Goal: Information Seeking & Learning: Learn about a topic

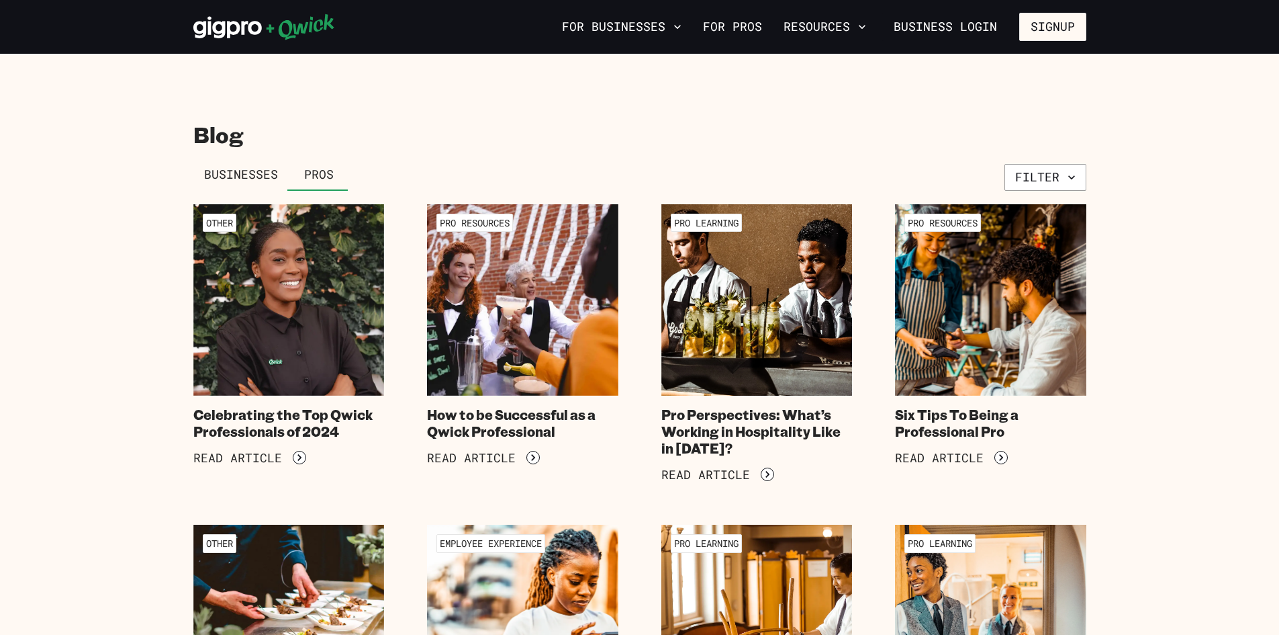
click at [241, 170] on span "Businesses" at bounding box center [241, 174] width 74 height 15
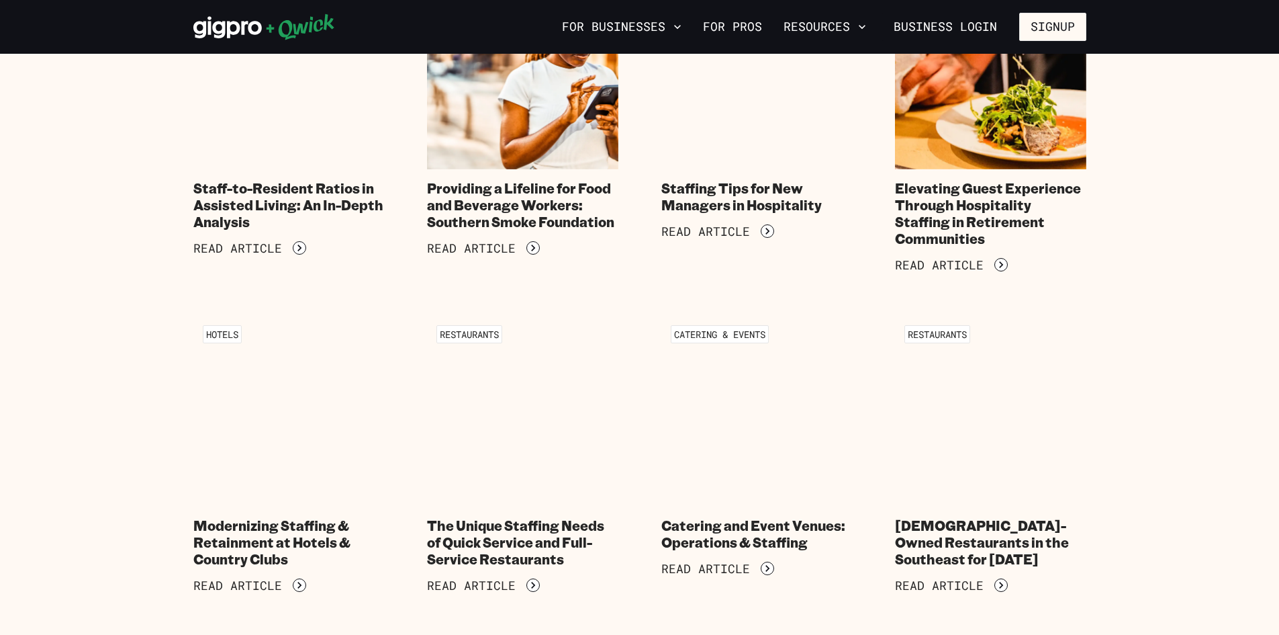
scroll to position [1276, 0]
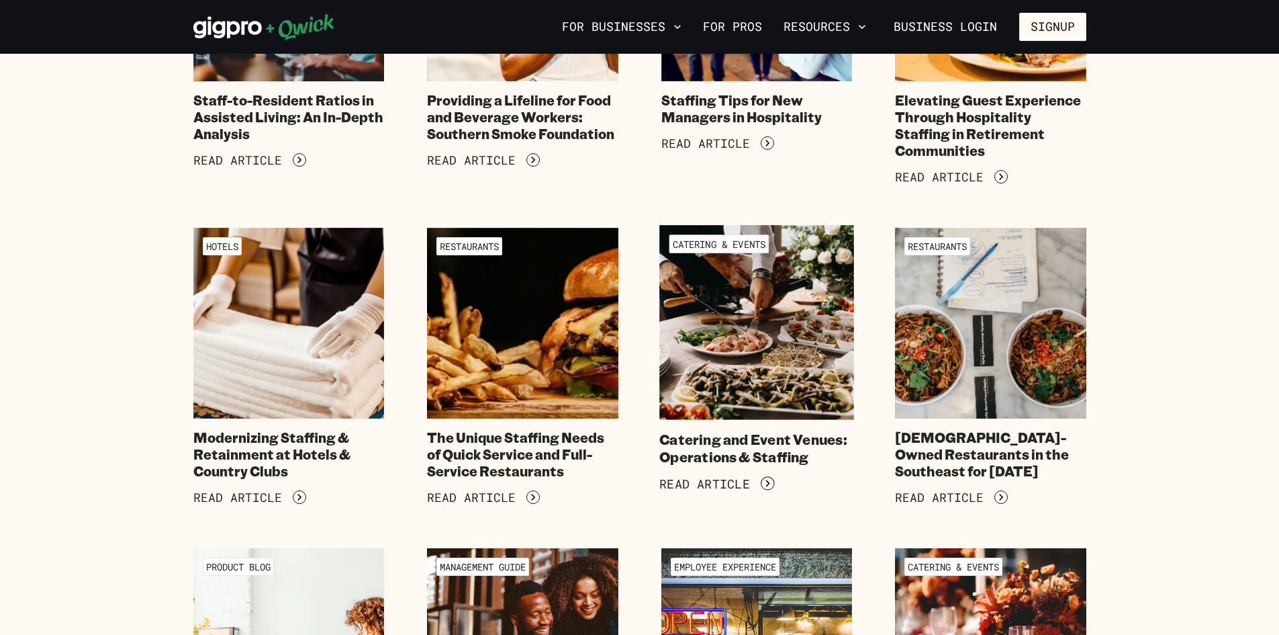
click at [779, 375] on img at bounding box center [756, 322] width 195 height 195
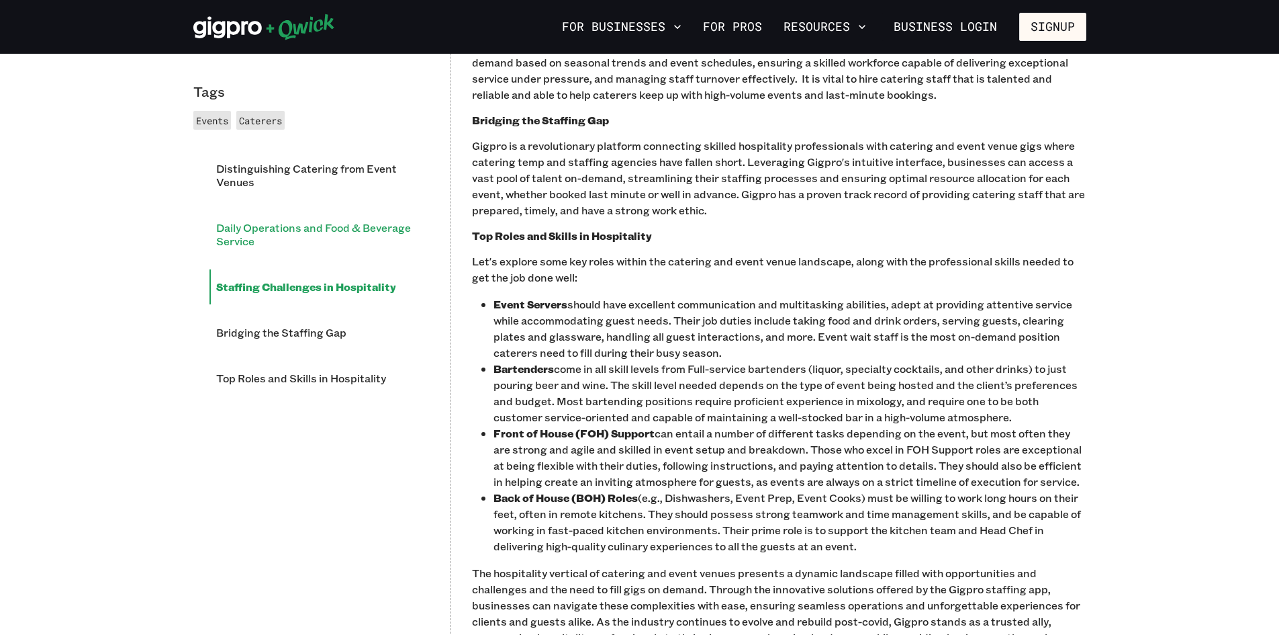
scroll to position [1410, 0]
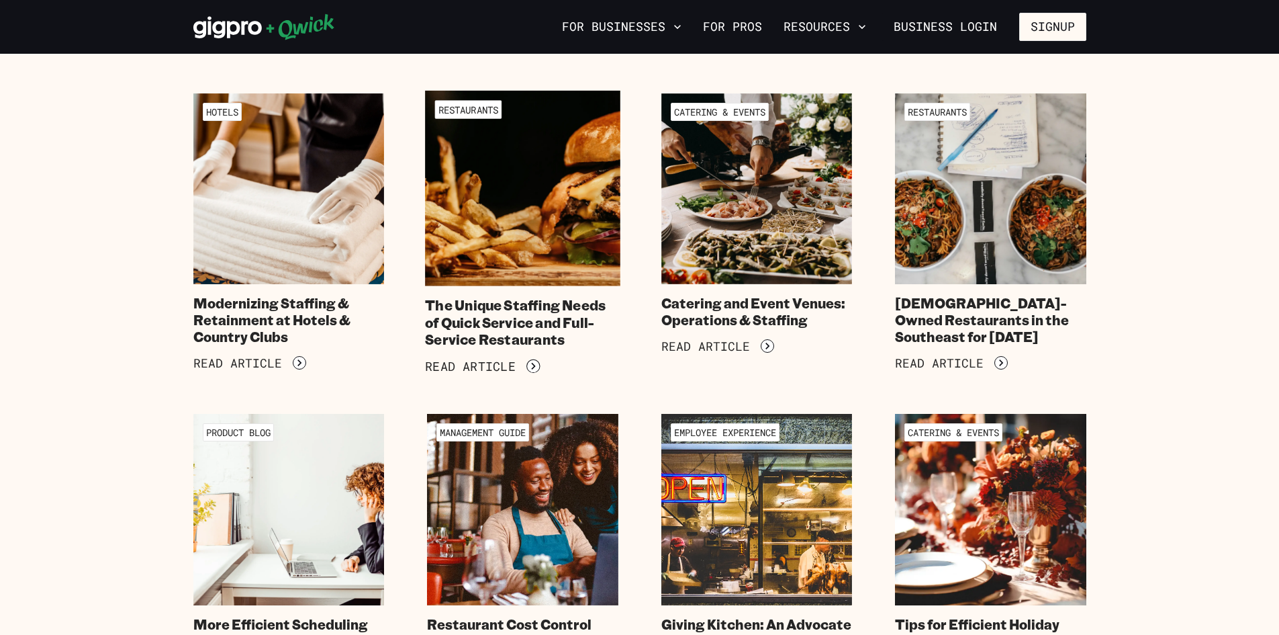
scroll to position [1276, 0]
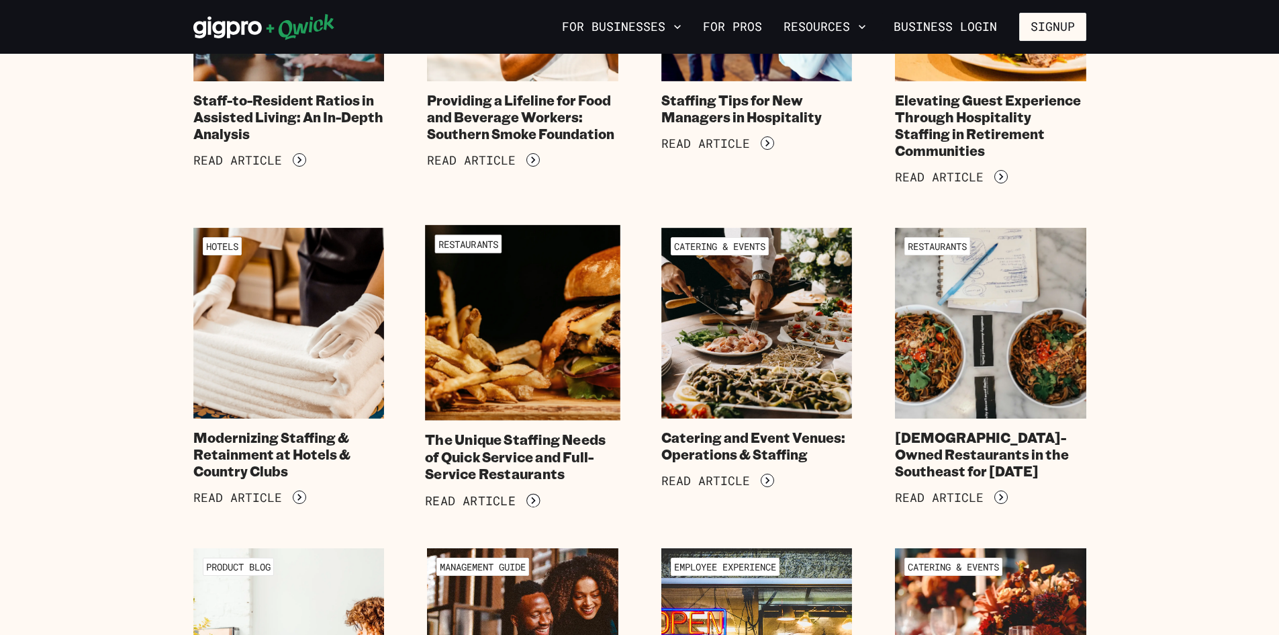
click at [537, 459] on h4 "The Unique Staffing Needs of Quick Service and Full-Service Restaurants" at bounding box center [522, 456] width 195 height 52
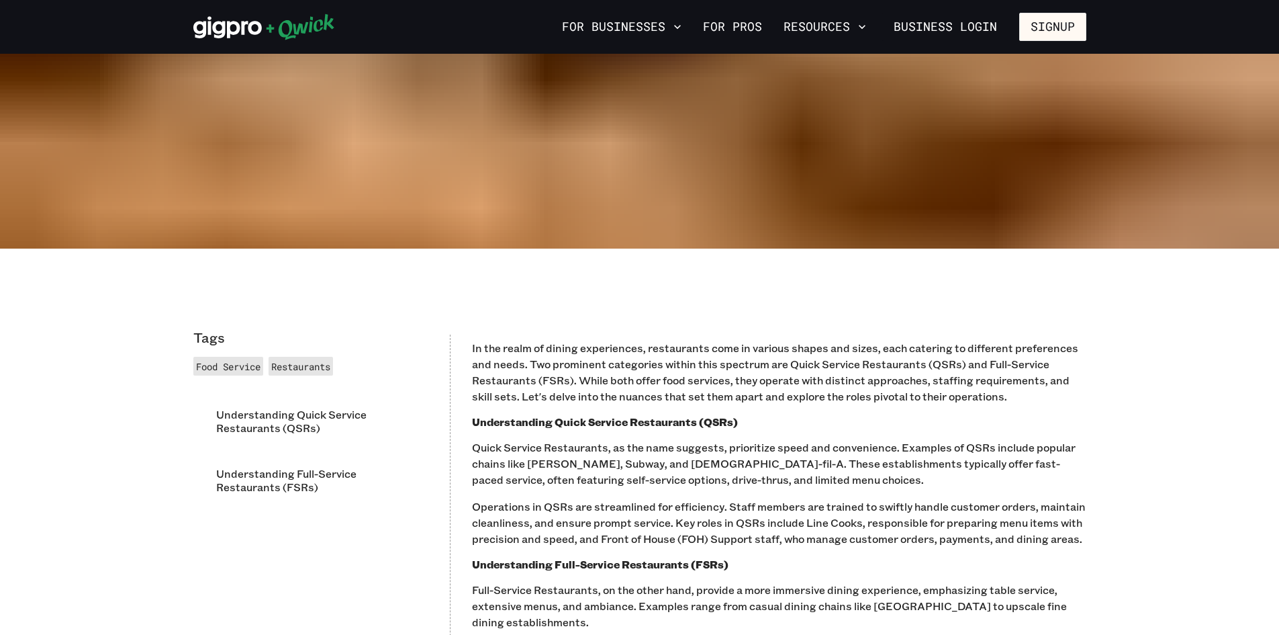
scroll to position [806, 0]
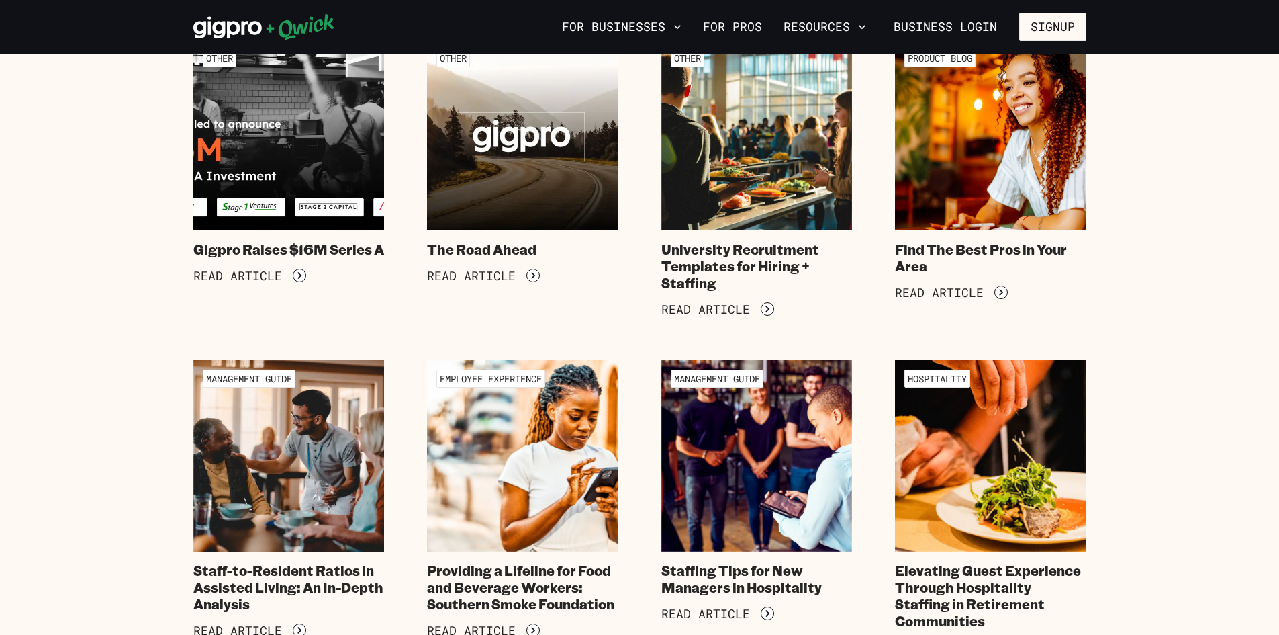
scroll to position [1276, 0]
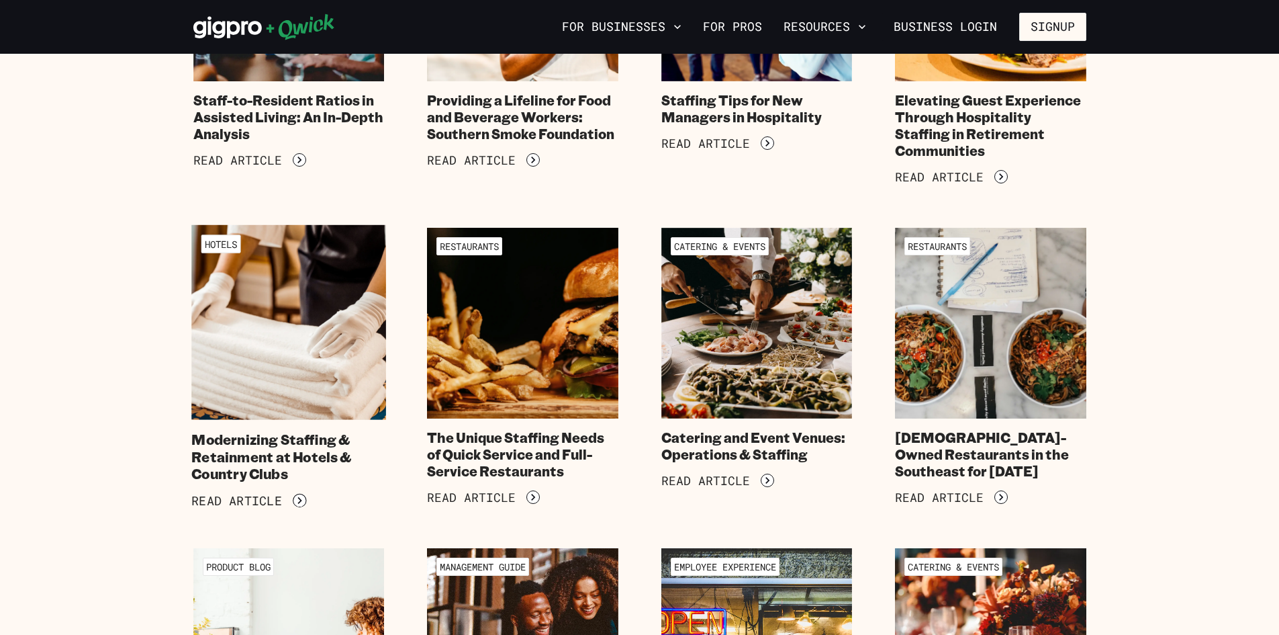
click at [255, 339] on img at bounding box center [288, 322] width 195 height 195
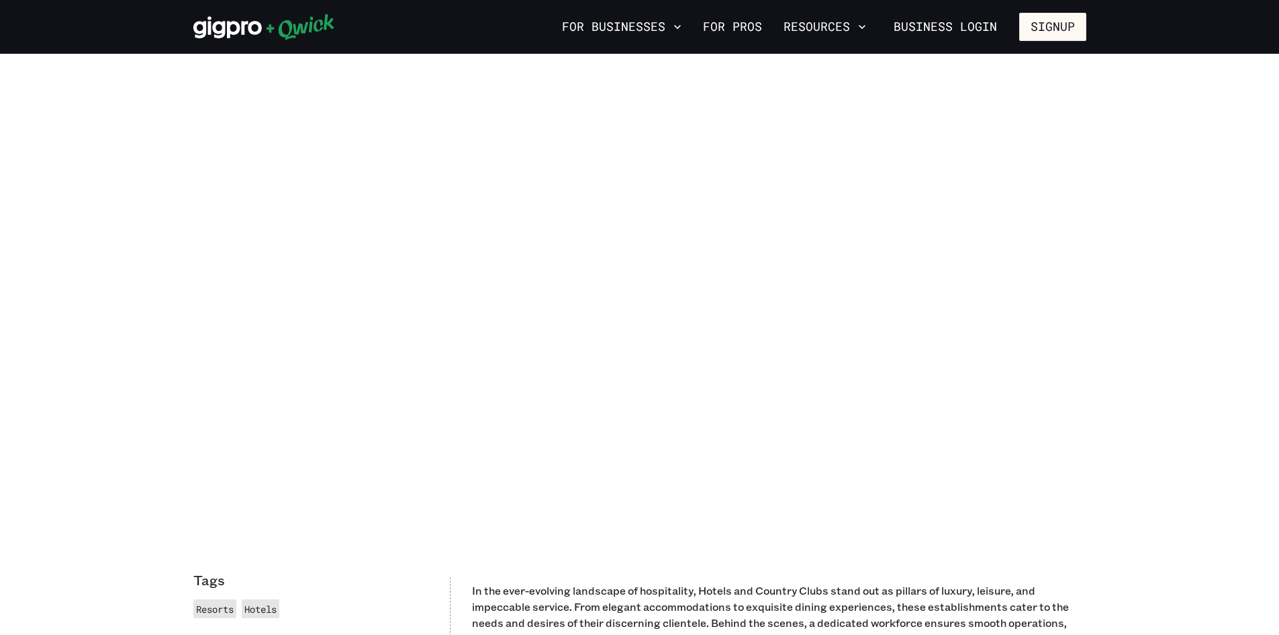
scroll to position [403, 0]
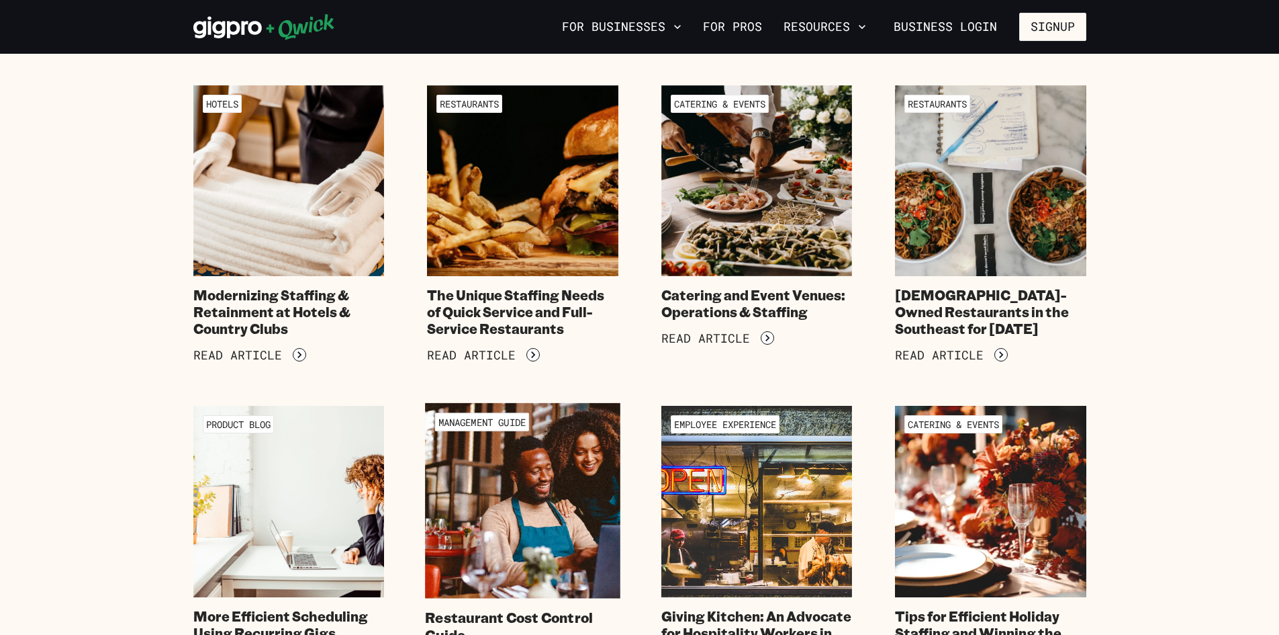
scroll to position [1544, 0]
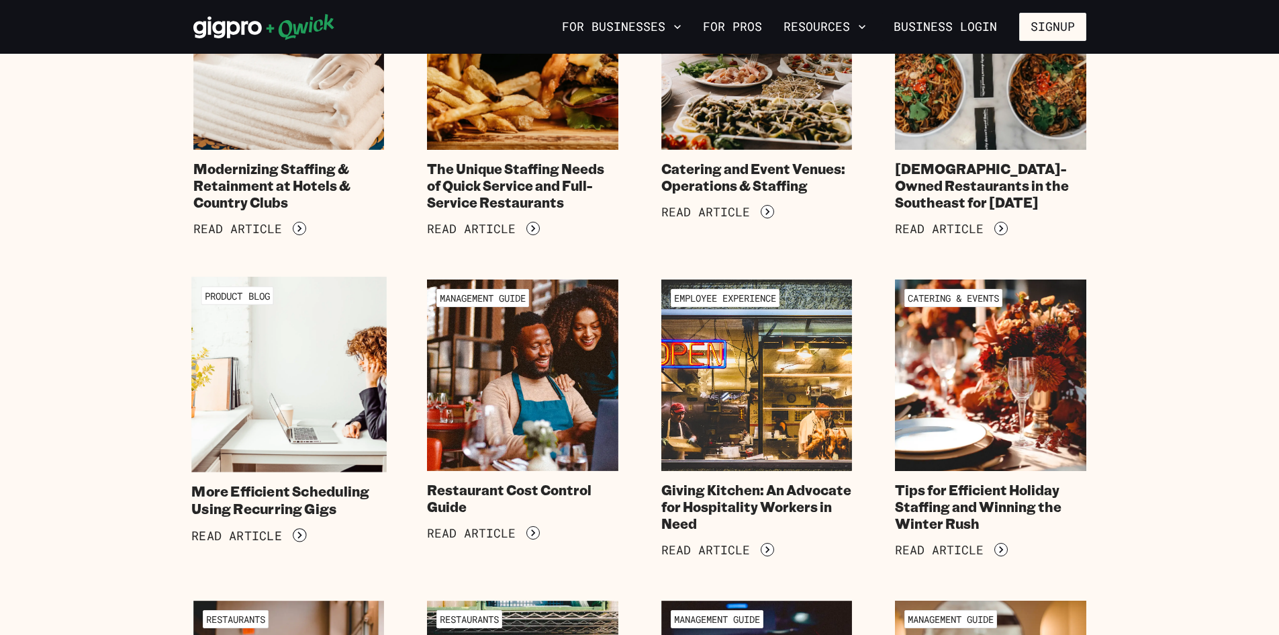
click at [319, 412] on img at bounding box center [288, 374] width 195 height 195
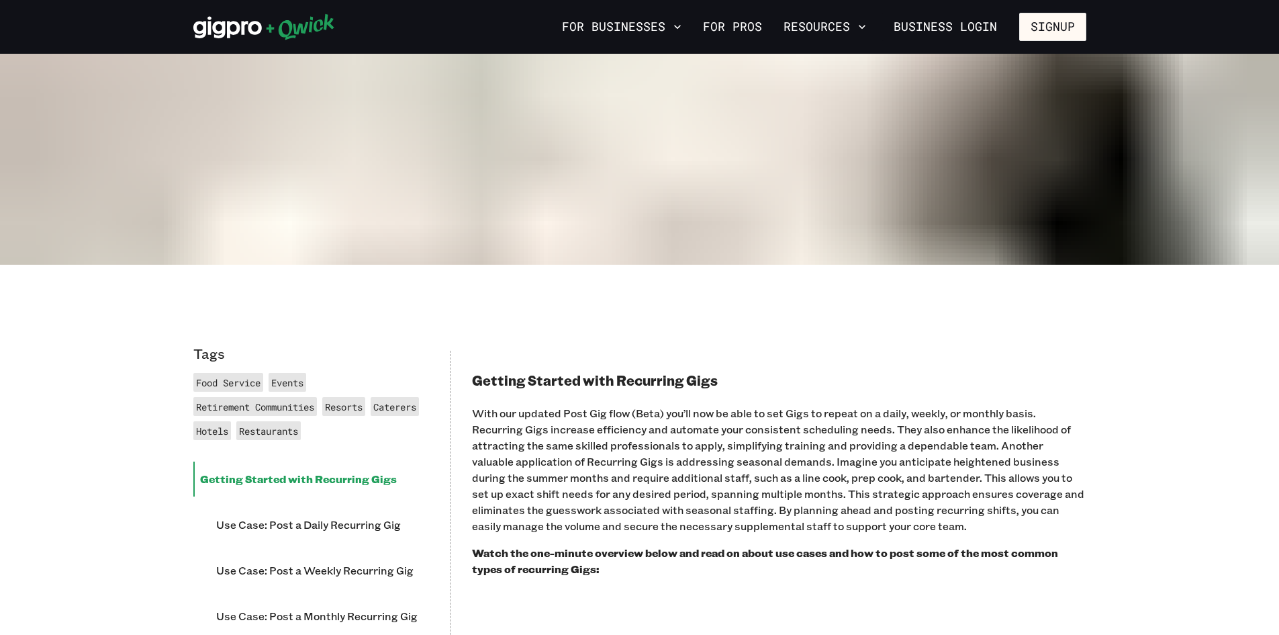
scroll to position [739, 0]
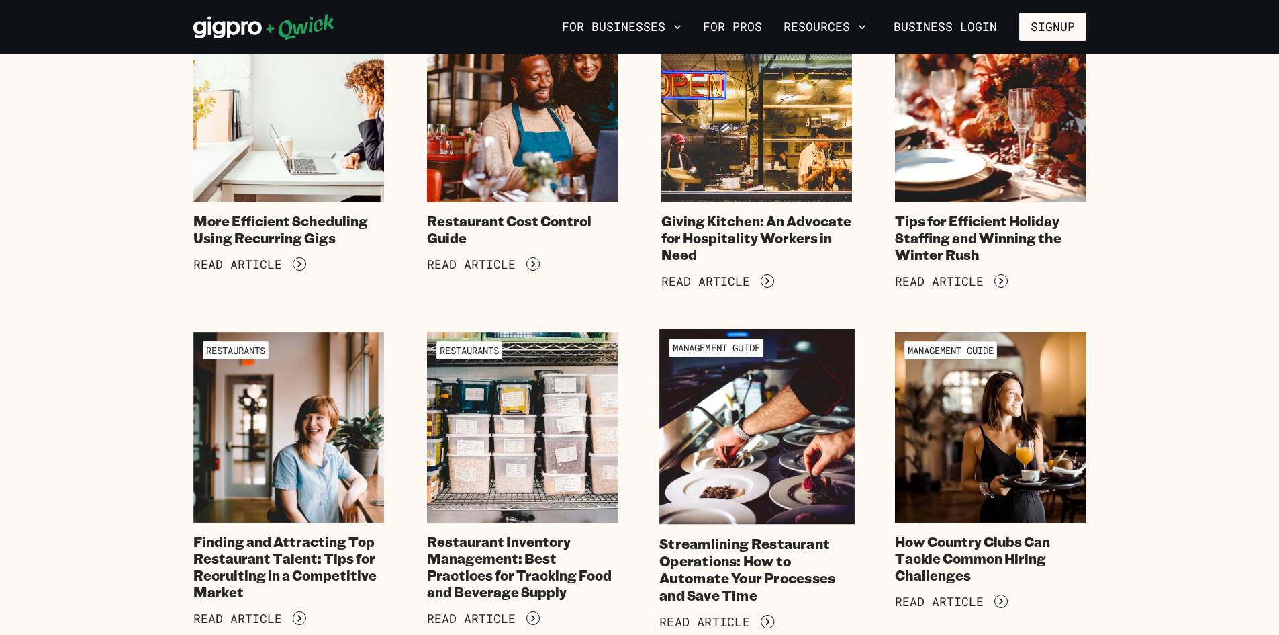
scroll to position [1880, 0]
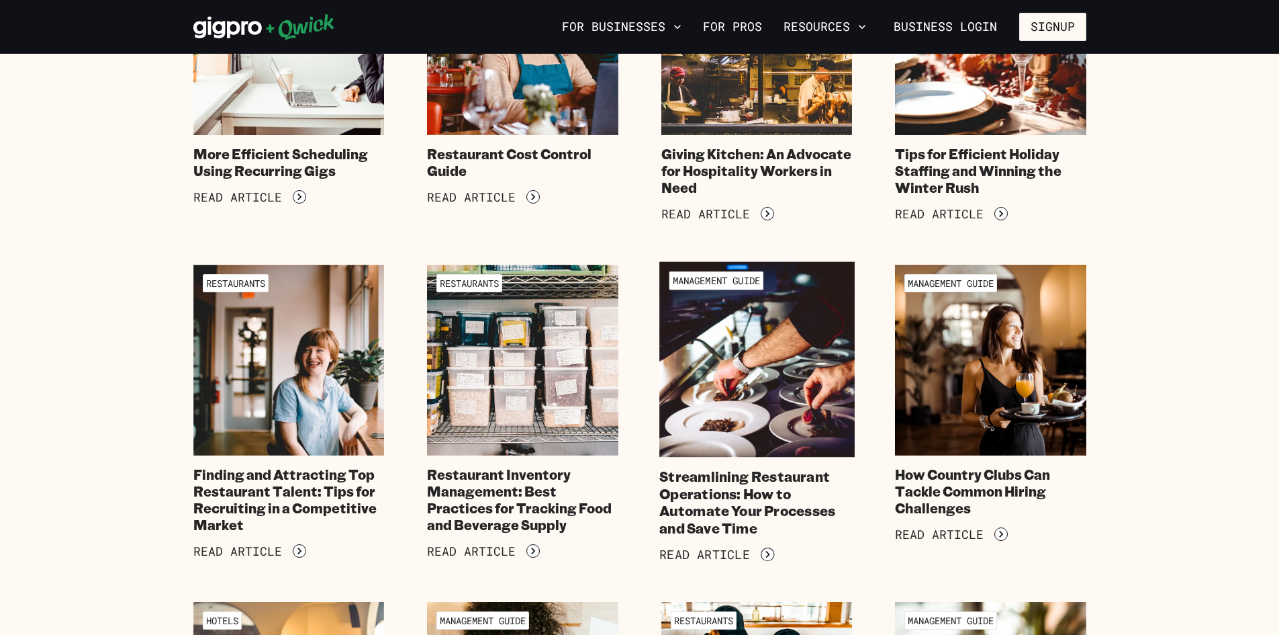
click at [800, 449] on img at bounding box center [756, 358] width 195 height 195
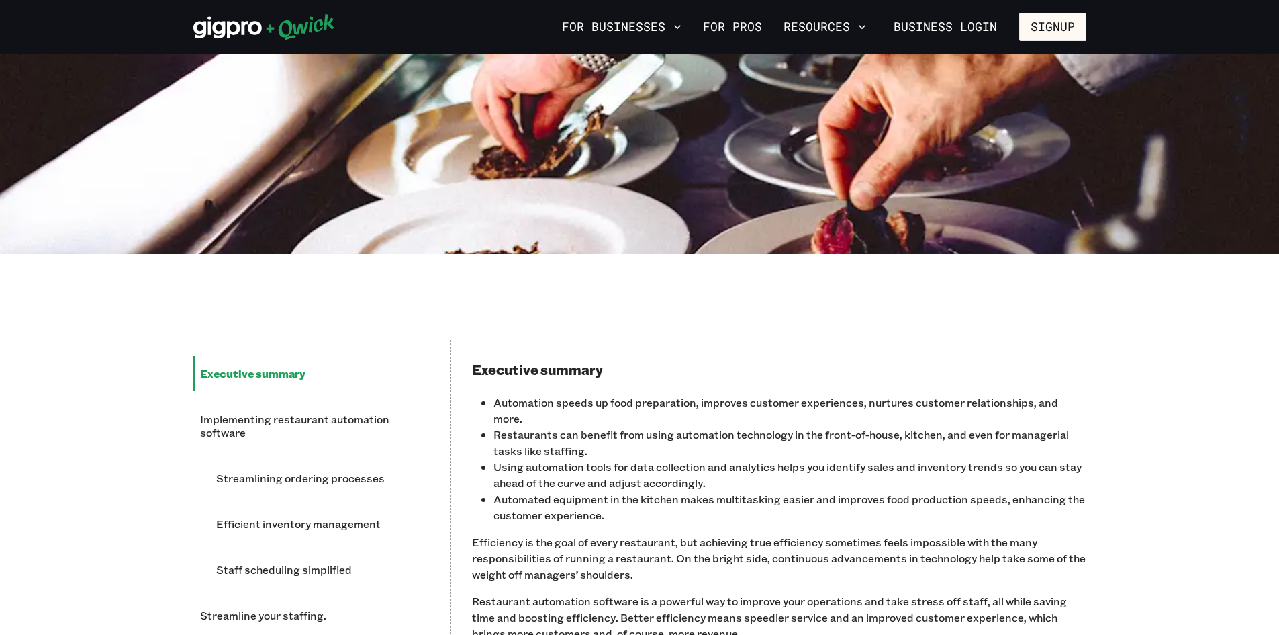
scroll to position [806, 0]
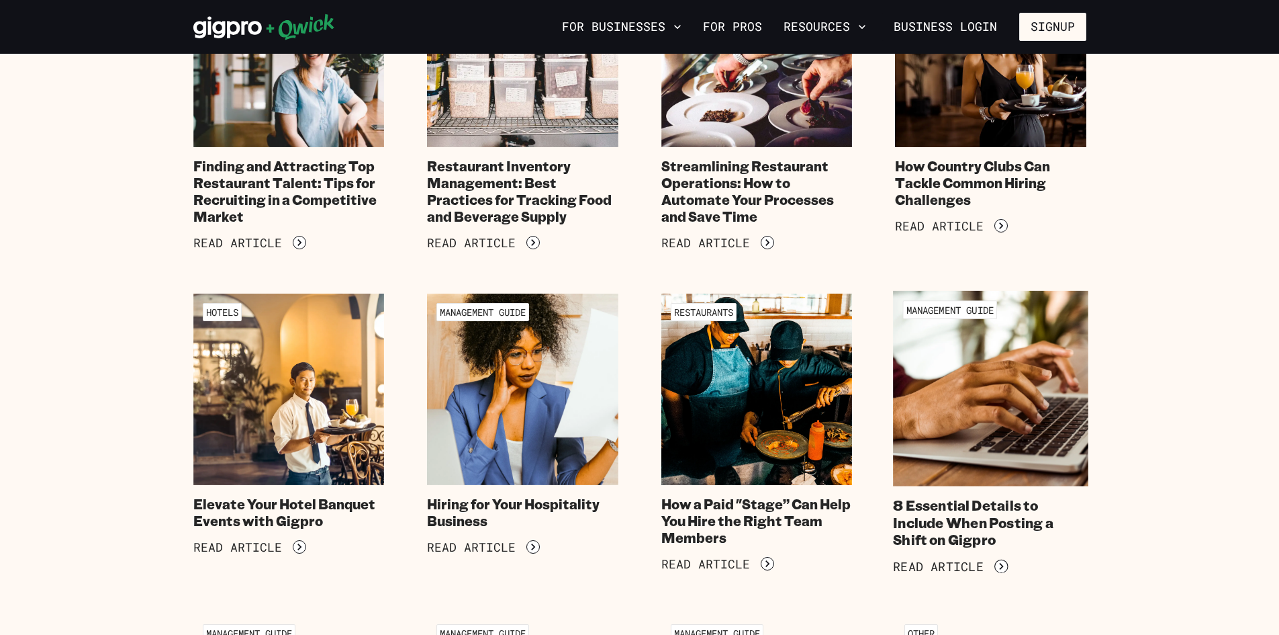
scroll to position [2216, 0]
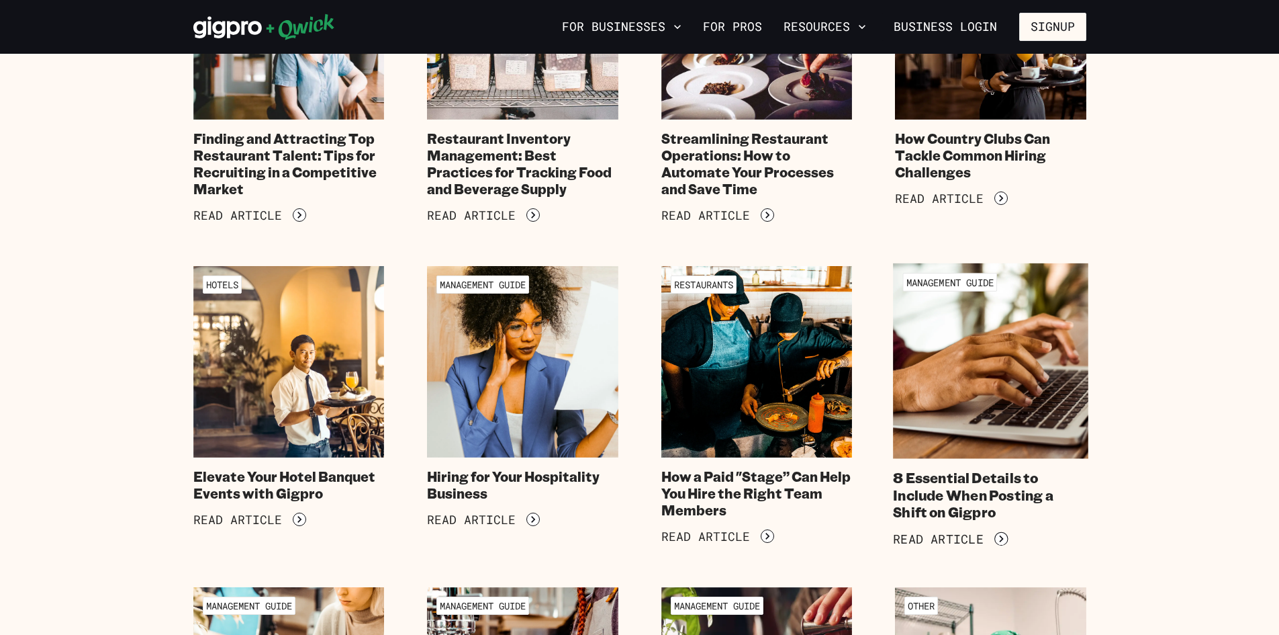
click at [968, 363] on img at bounding box center [990, 360] width 195 height 195
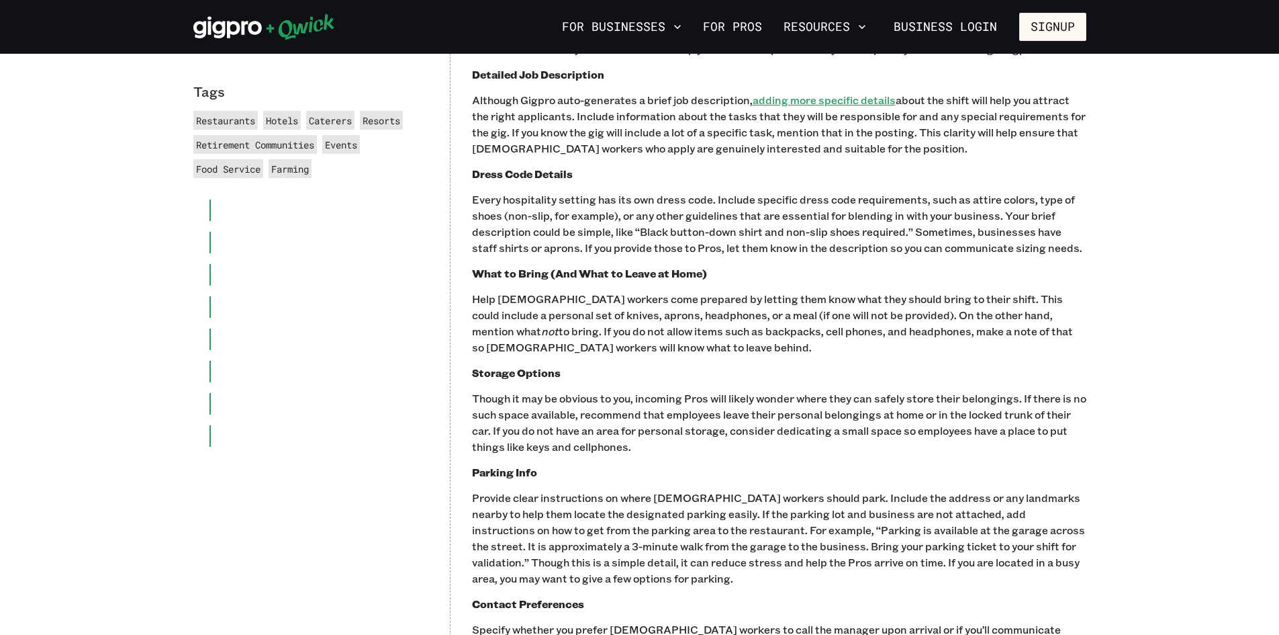
scroll to position [1007, 0]
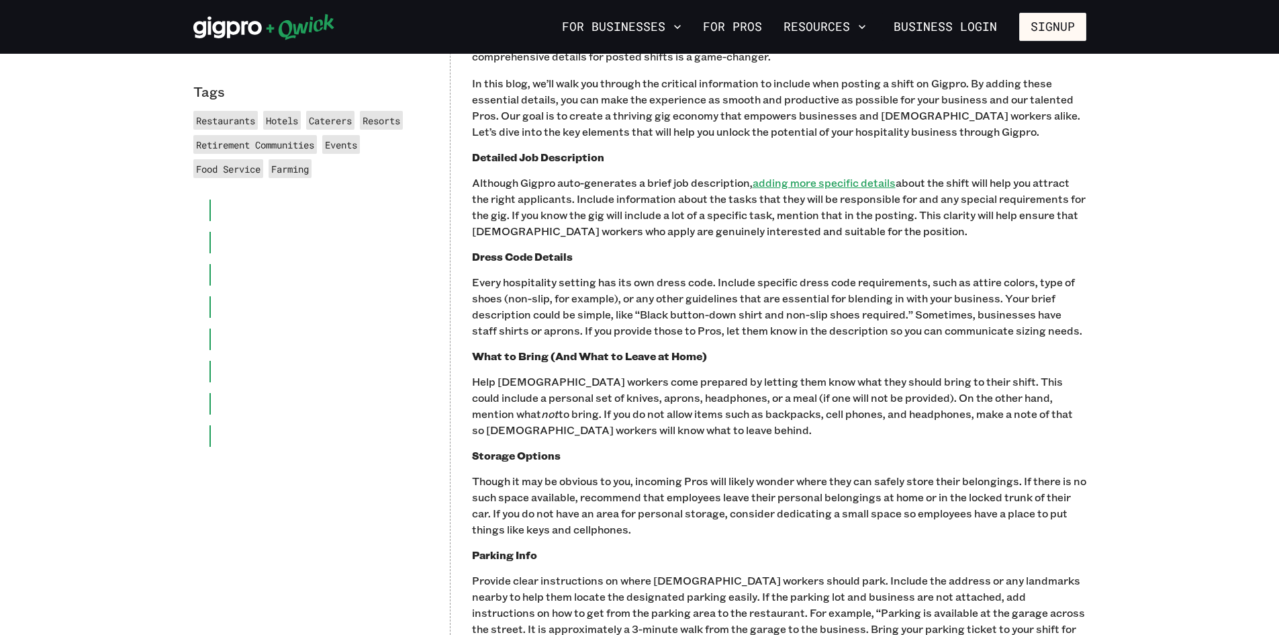
click at [214, 212] on li at bounding box center [319, 209] width 219 height 21
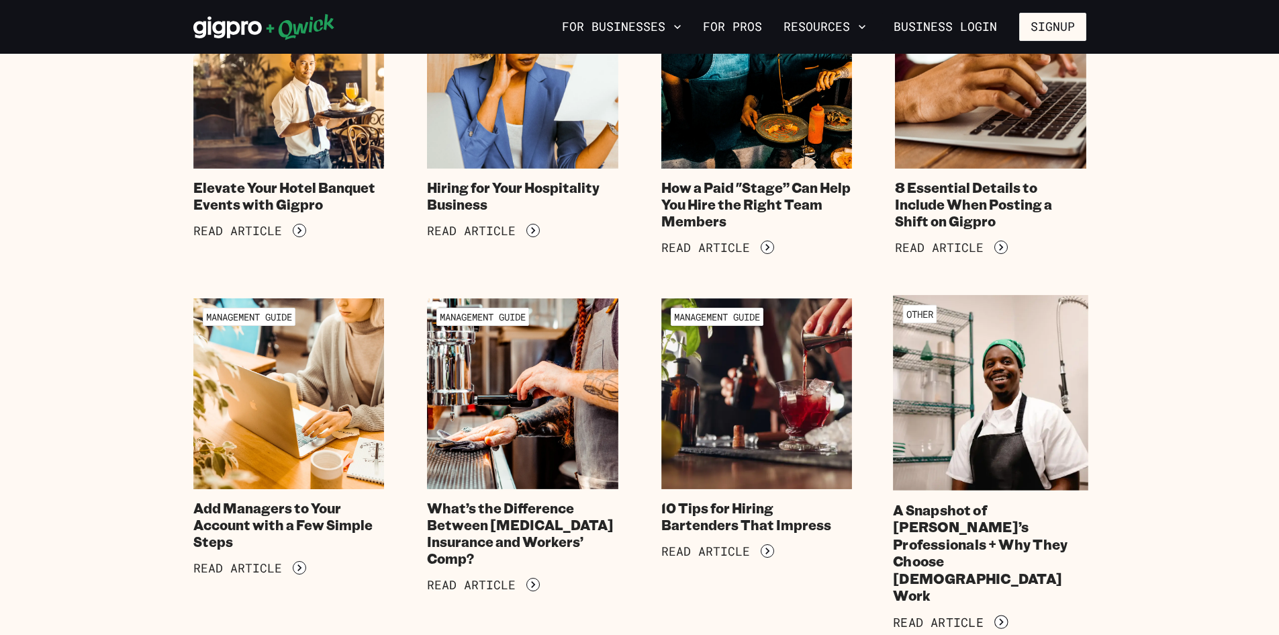
scroll to position [2552, 0]
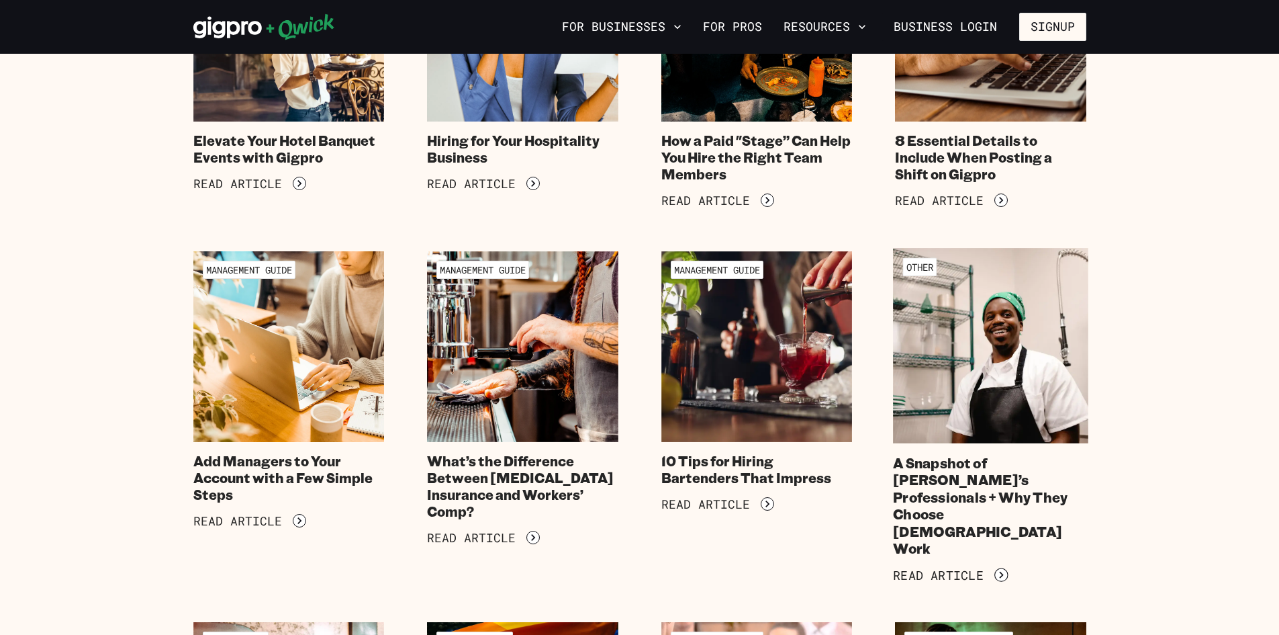
click at [1000, 381] on img at bounding box center [990, 345] width 195 height 195
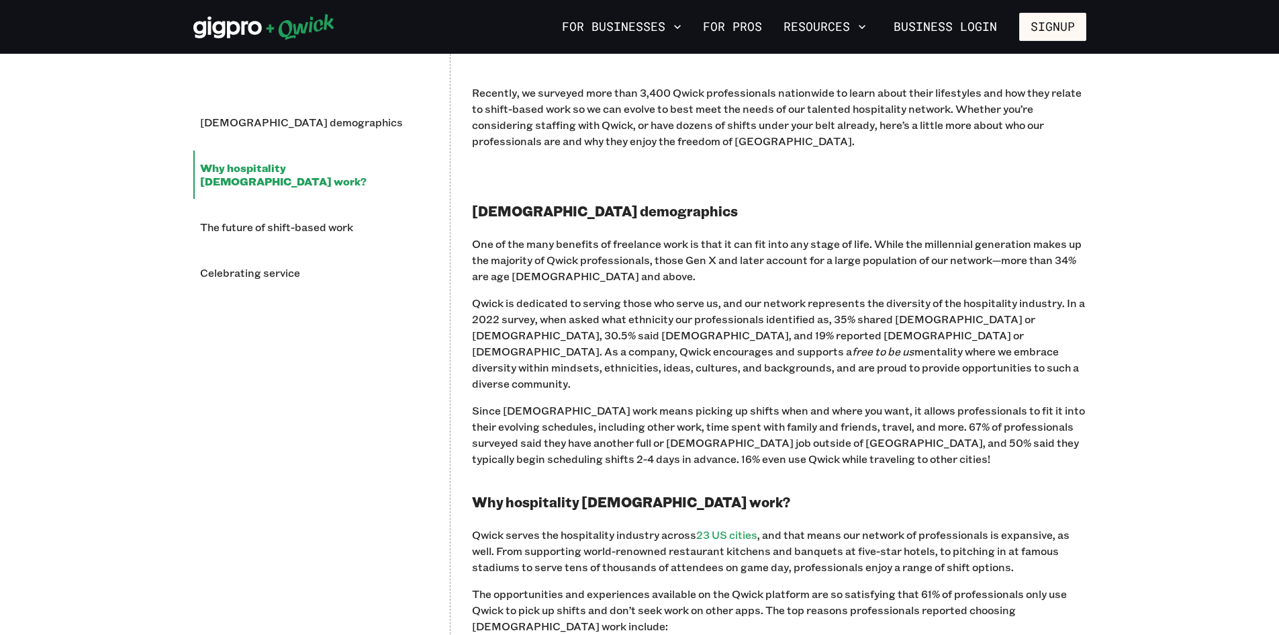
scroll to position [1544, 0]
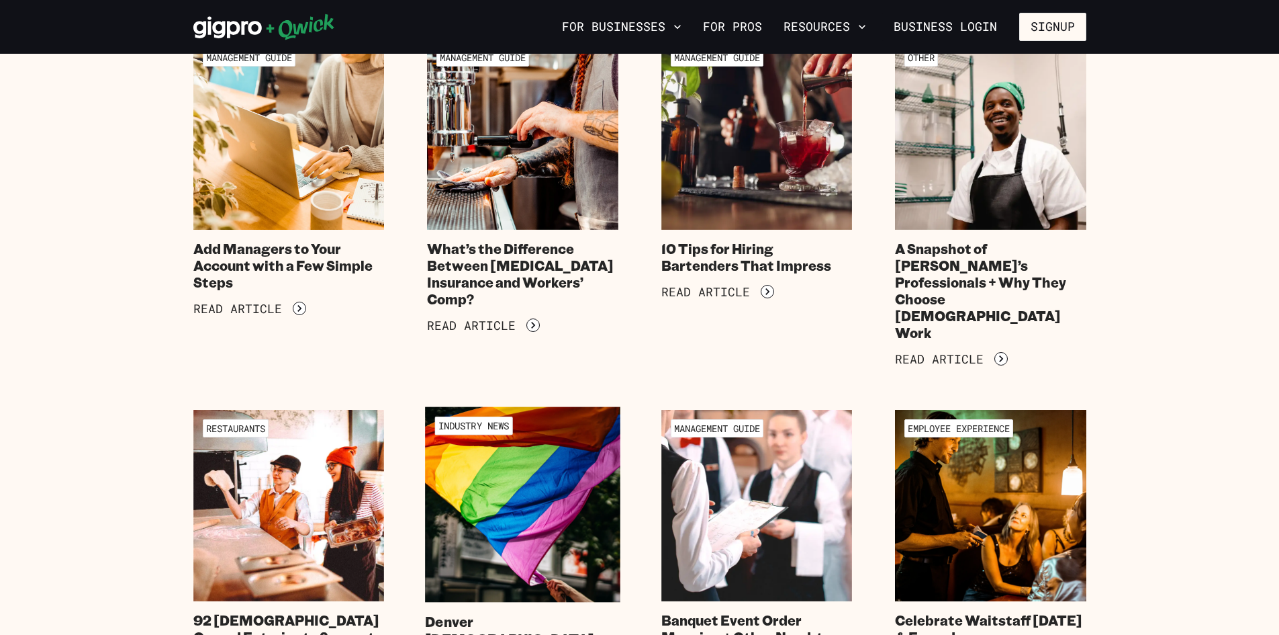
scroll to position [2887, 0]
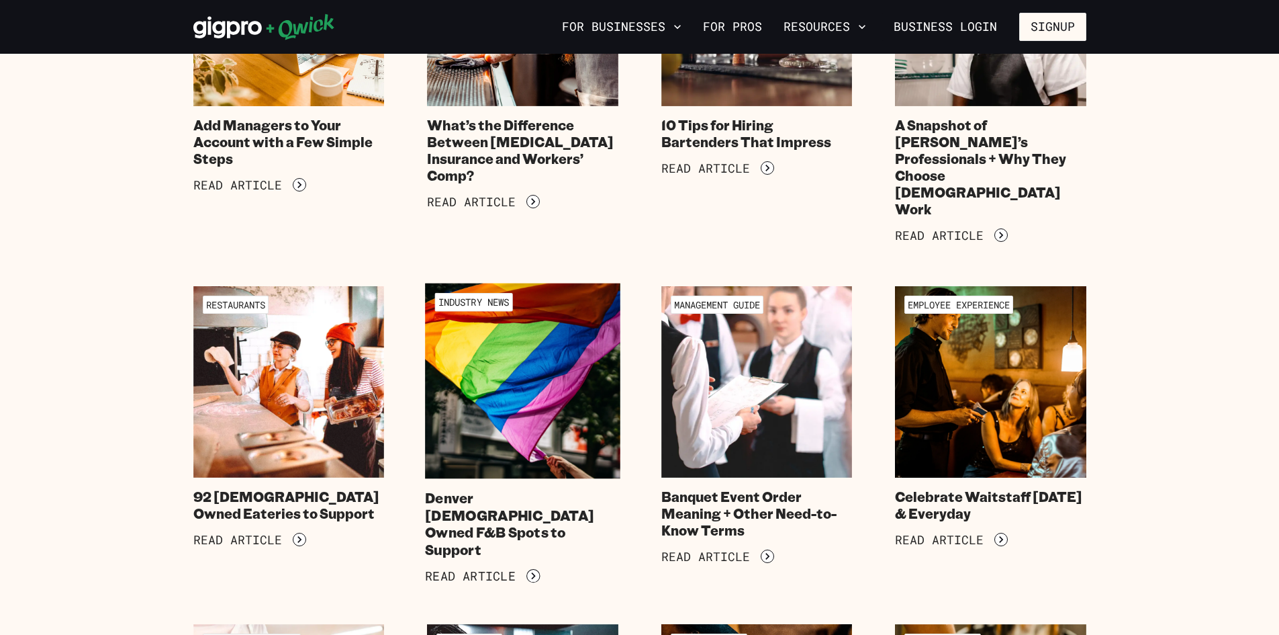
click at [510, 294] on span "Industry News" at bounding box center [473, 302] width 78 height 19
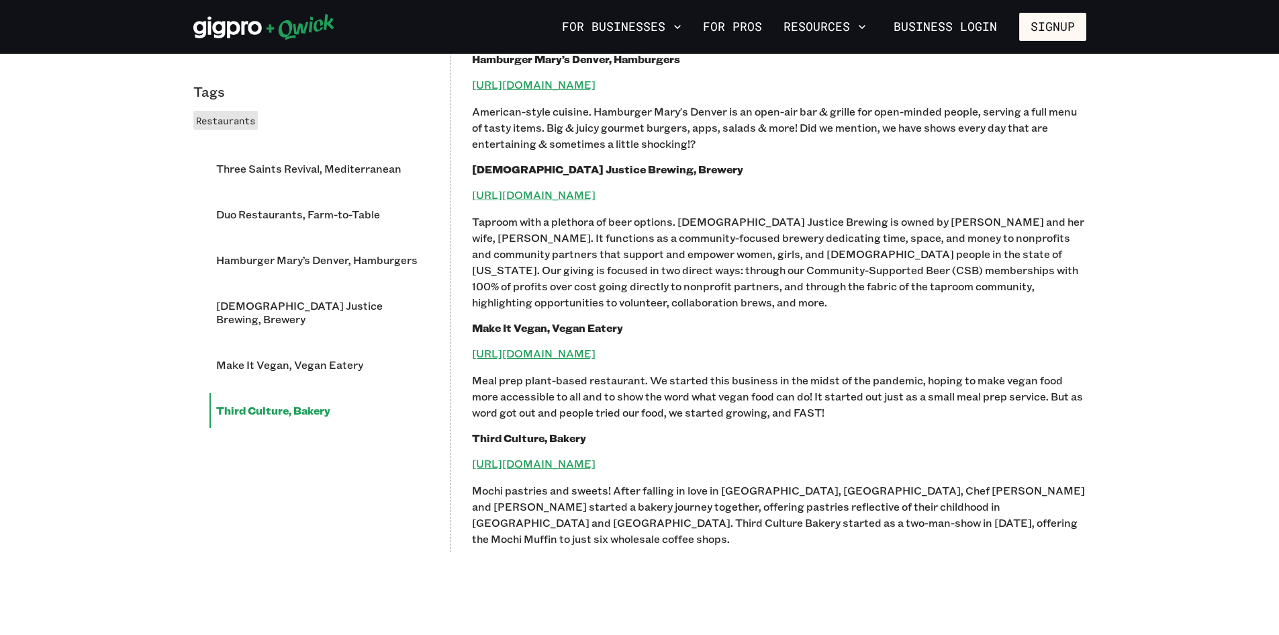
scroll to position [1410, 0]
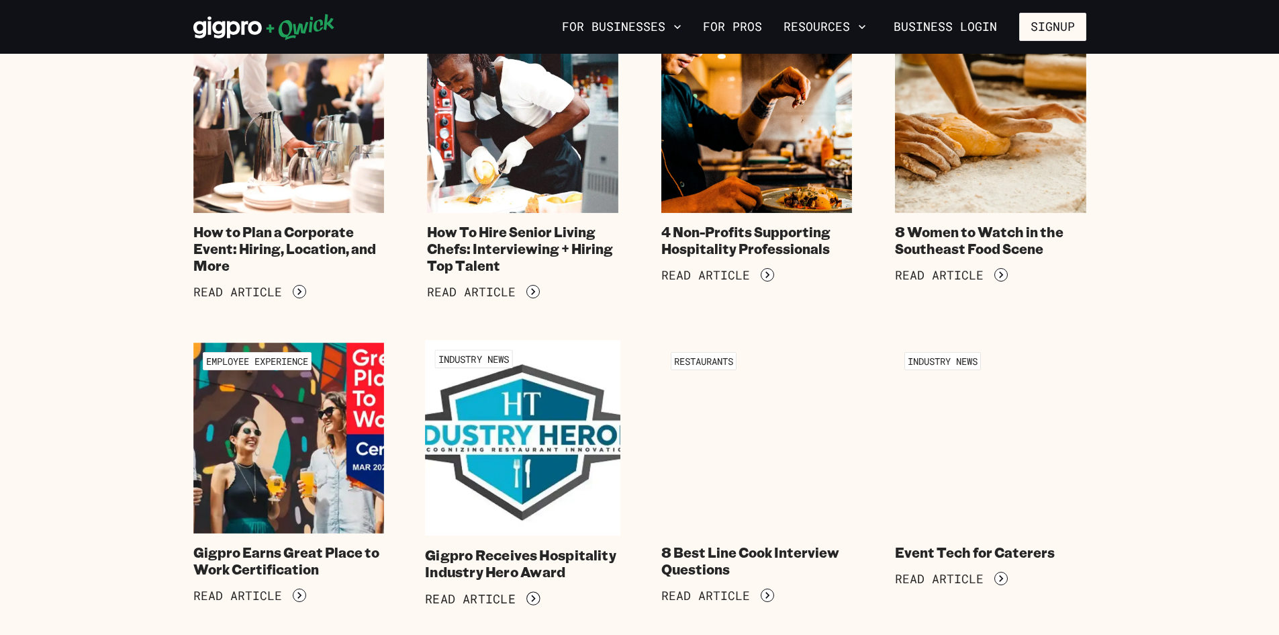
scroll to position [3492, 0]
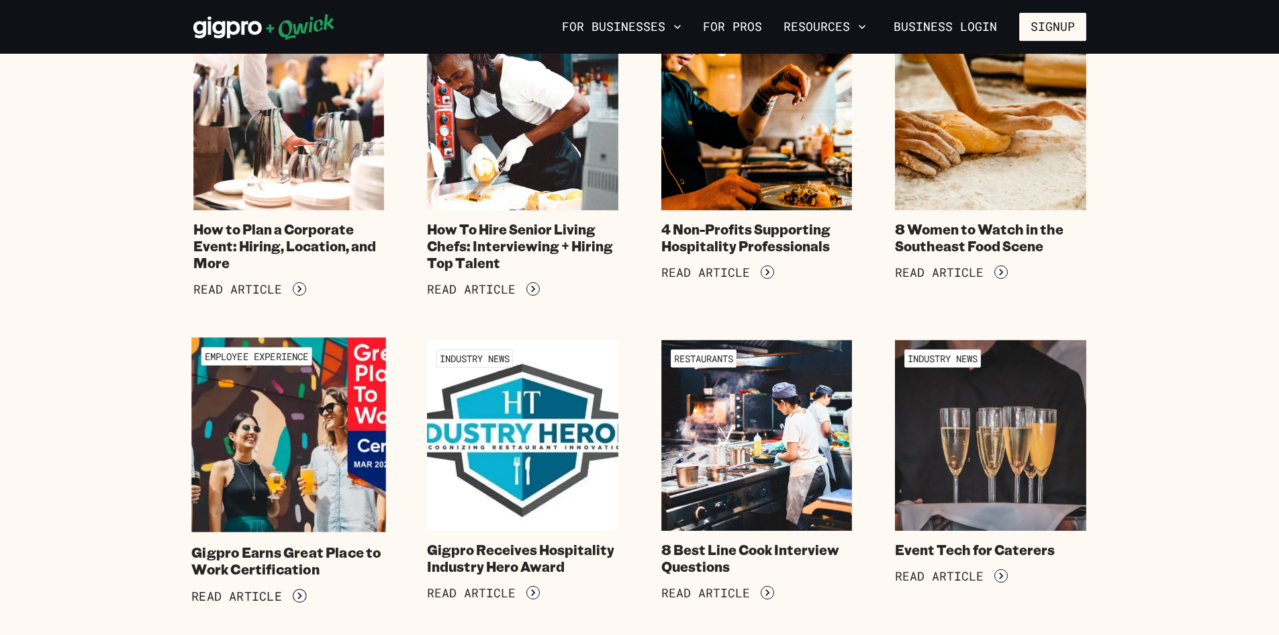
click at [253, 357] on img at bounding box center [288, 434] width 195 height 195
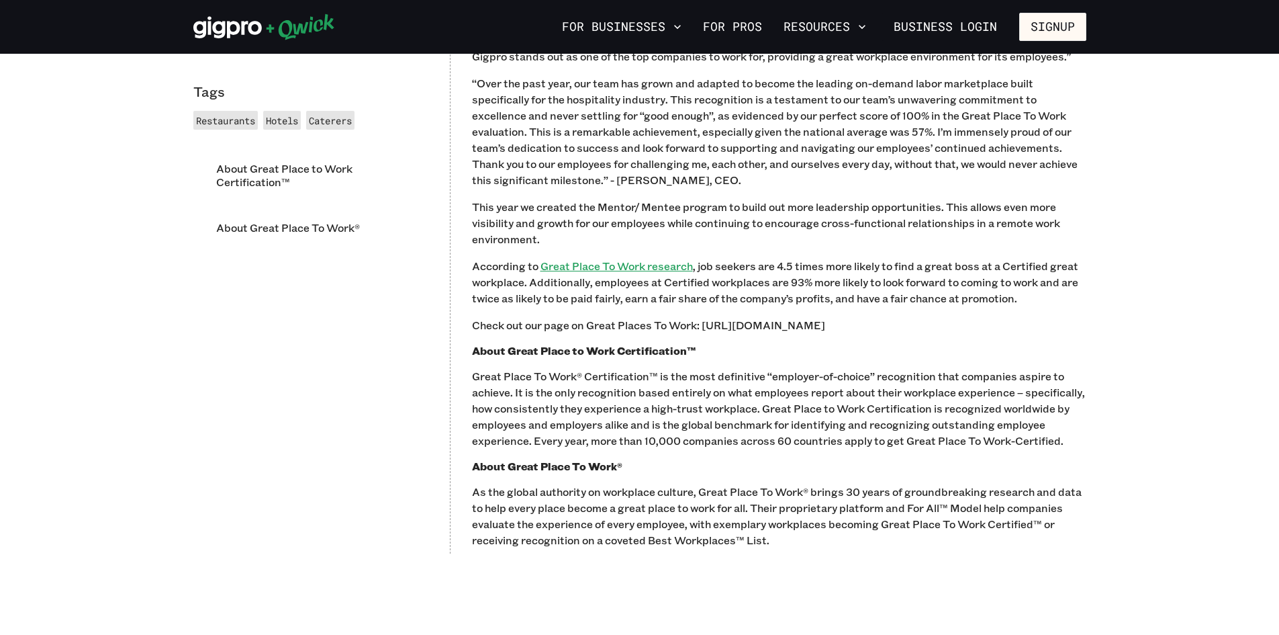
scroll to position [1209, 0]
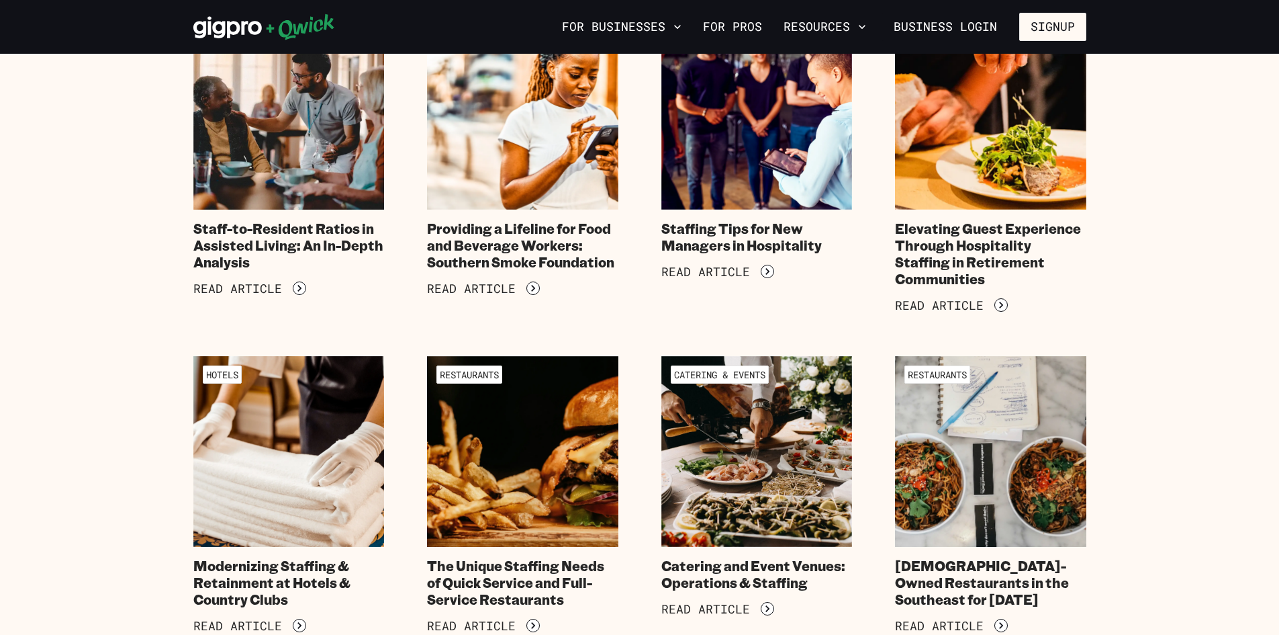
scroll to position [1142, 0]
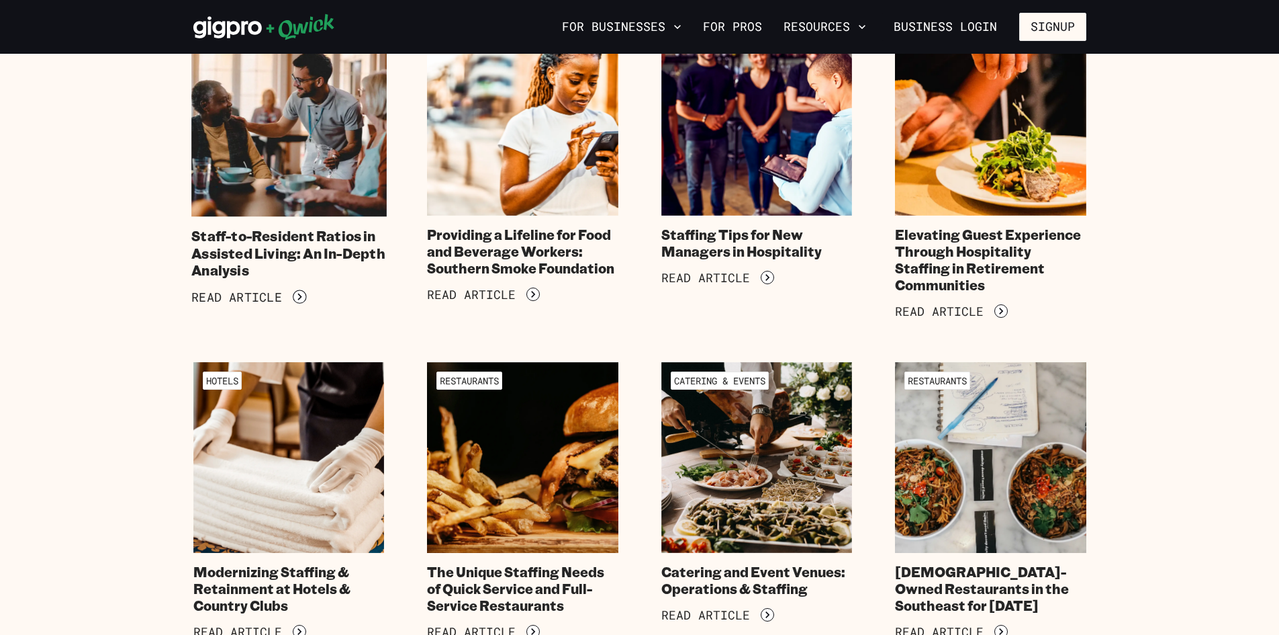
click at [318, 173] on img at bounding box center [288, 118] width 195 height 195
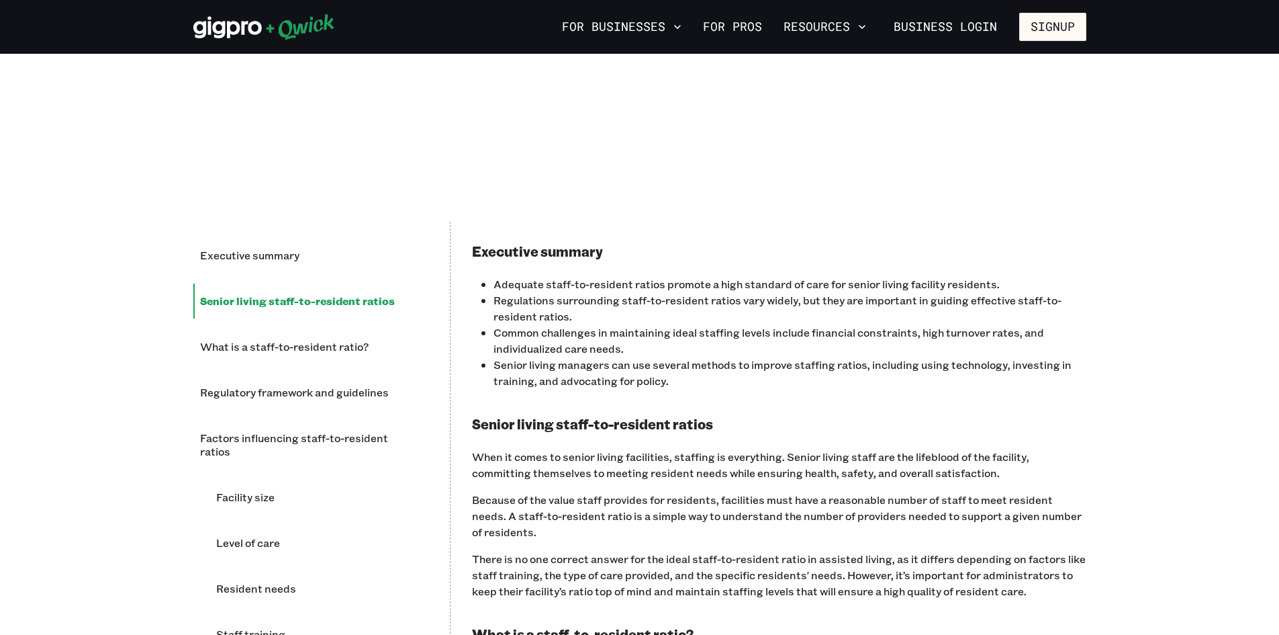
scroll to position [806, 0]
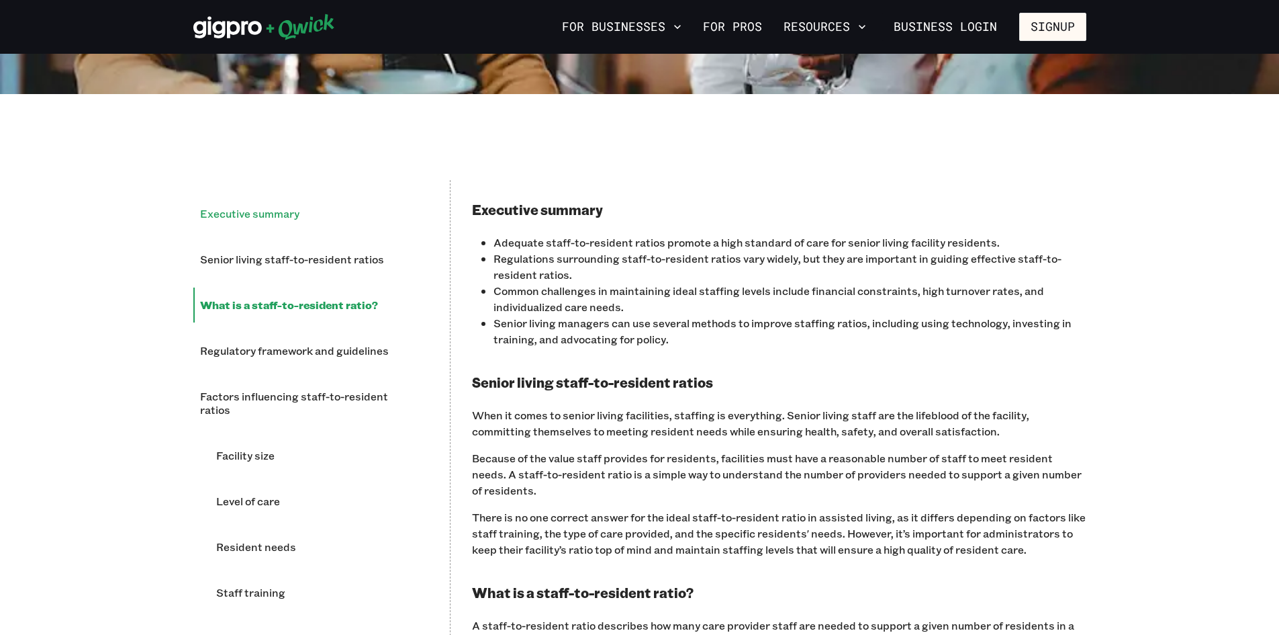
click at [273, 210] on li "Executive summary" at bounding box center [310, 213] width 235 height 35
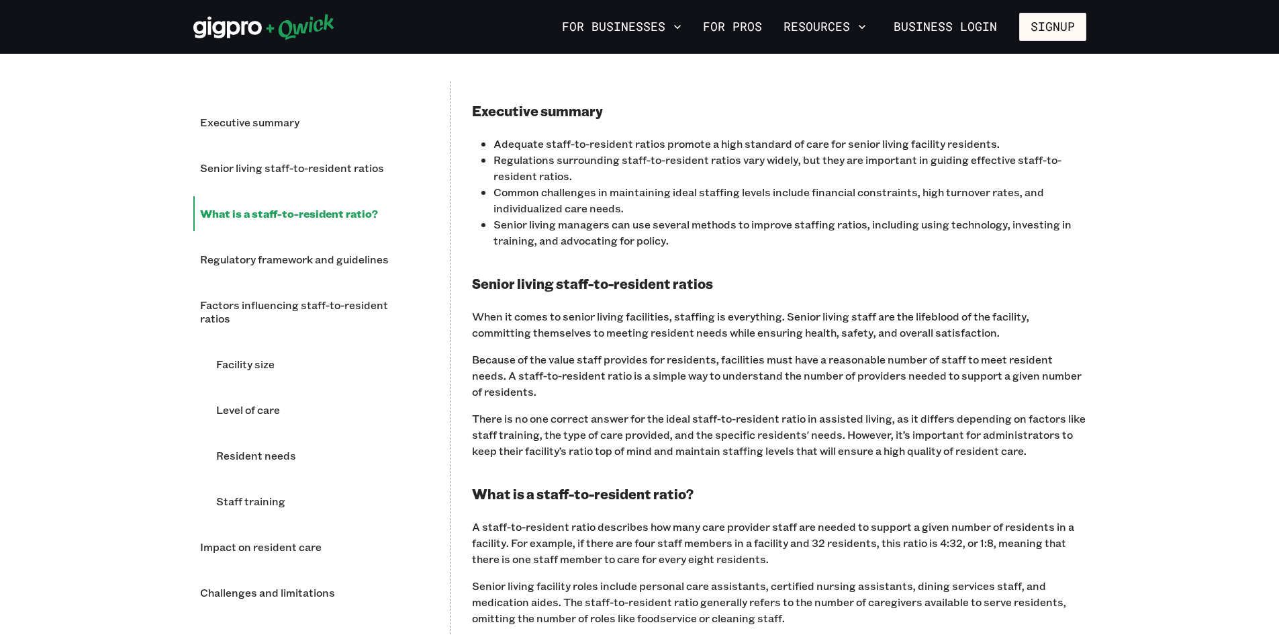
scroll to position [940, 0]
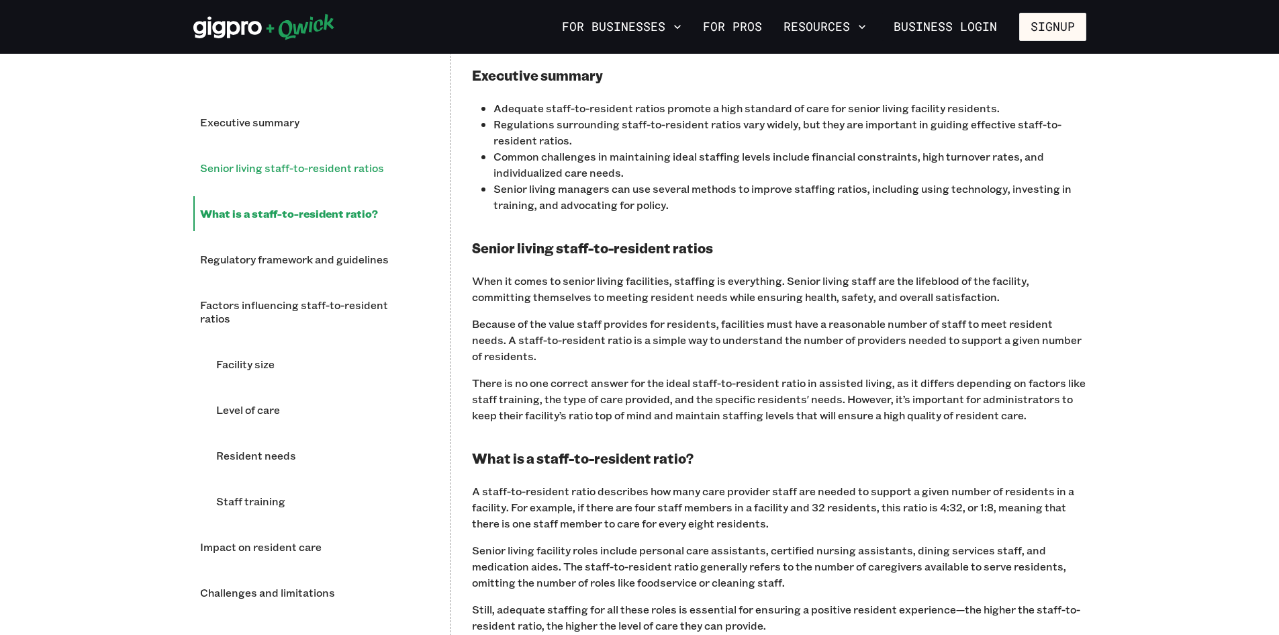
click at [231, 162] on li "Senior living staff-to-resident ratios" at bounding box center [310, 167] width 235 height 35
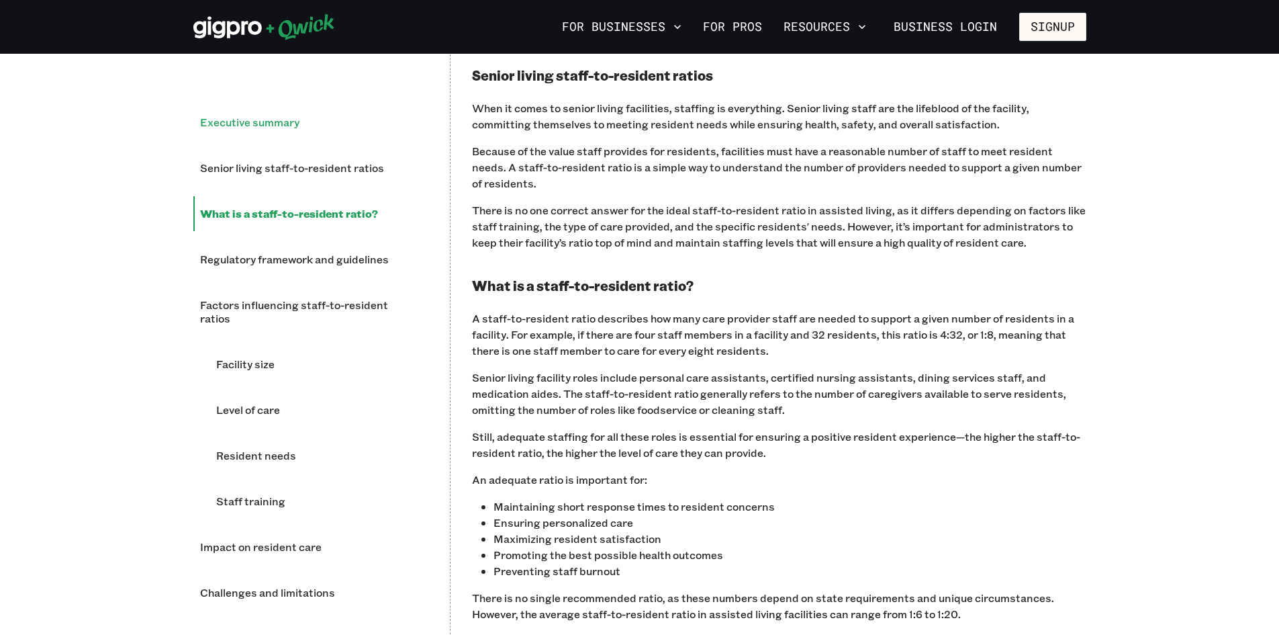
click at [246, 132] on li "Executive summary" at bounding box center [310, 122] width 235 height 35
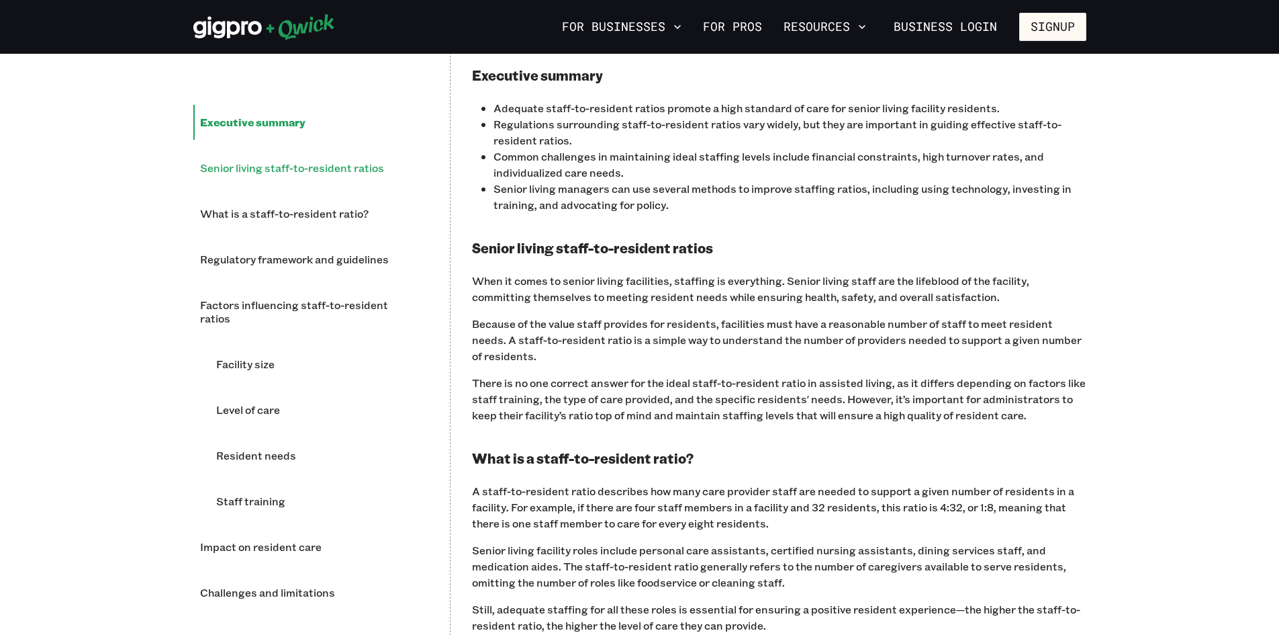
click at [269, 165] on li "Senior living staff-to-resident ratios" at bounding box center [310, 167] width 235 height 35
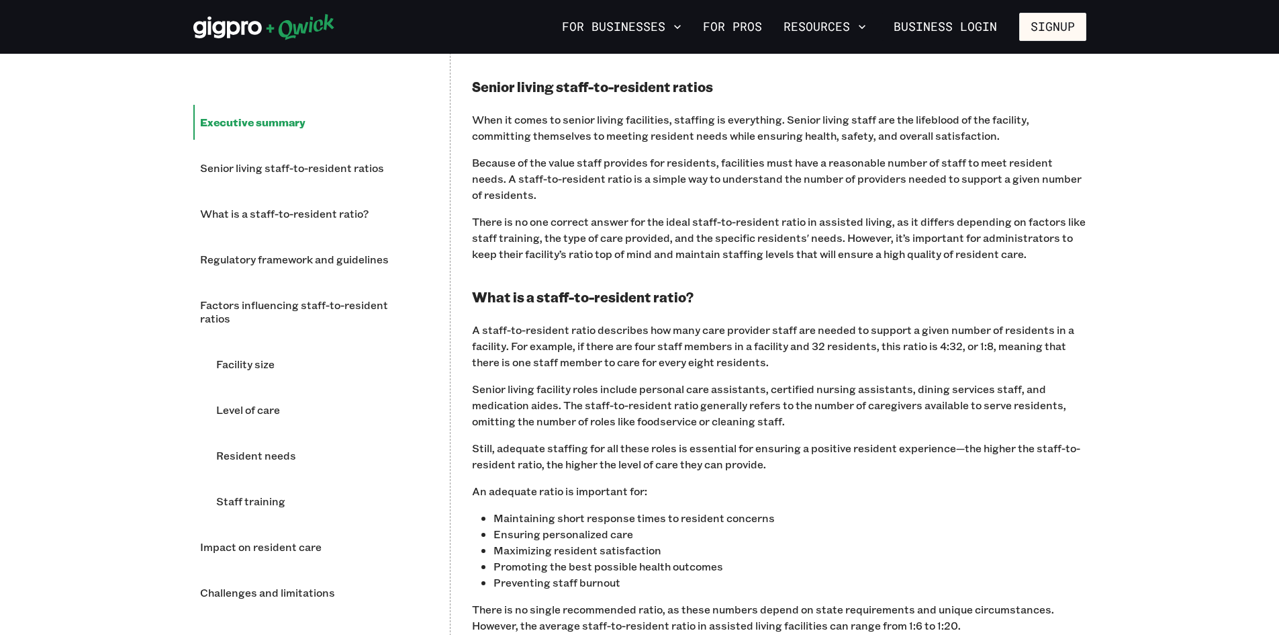
scroll to position [1113, 0]
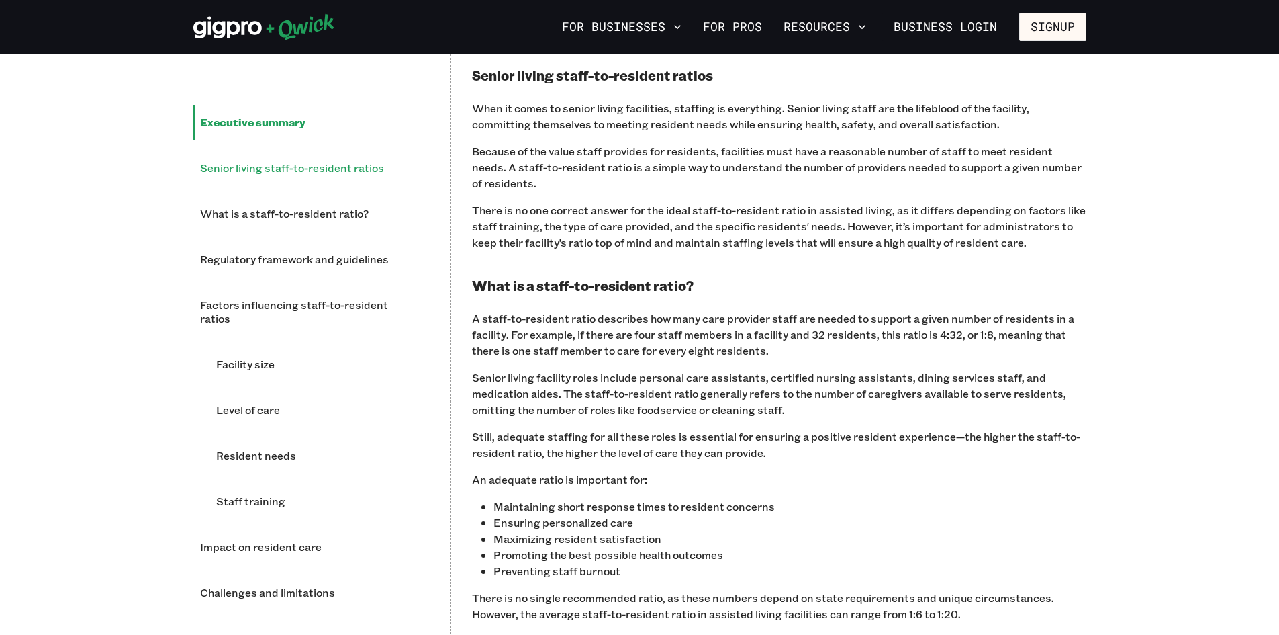
click at [277, 179] on li "Senior living staff-to-resident ratios" at bounding box center [310, 167] width 235 height 35
click at [276, 172] on li "Senior living staff-to-resident ratios" at bounding box center [310, 167] width 235 height 35
click at [297, 207] on li "What is a staff-to-resident ratio?" at bounding box center [310, 213] width 235 height 35
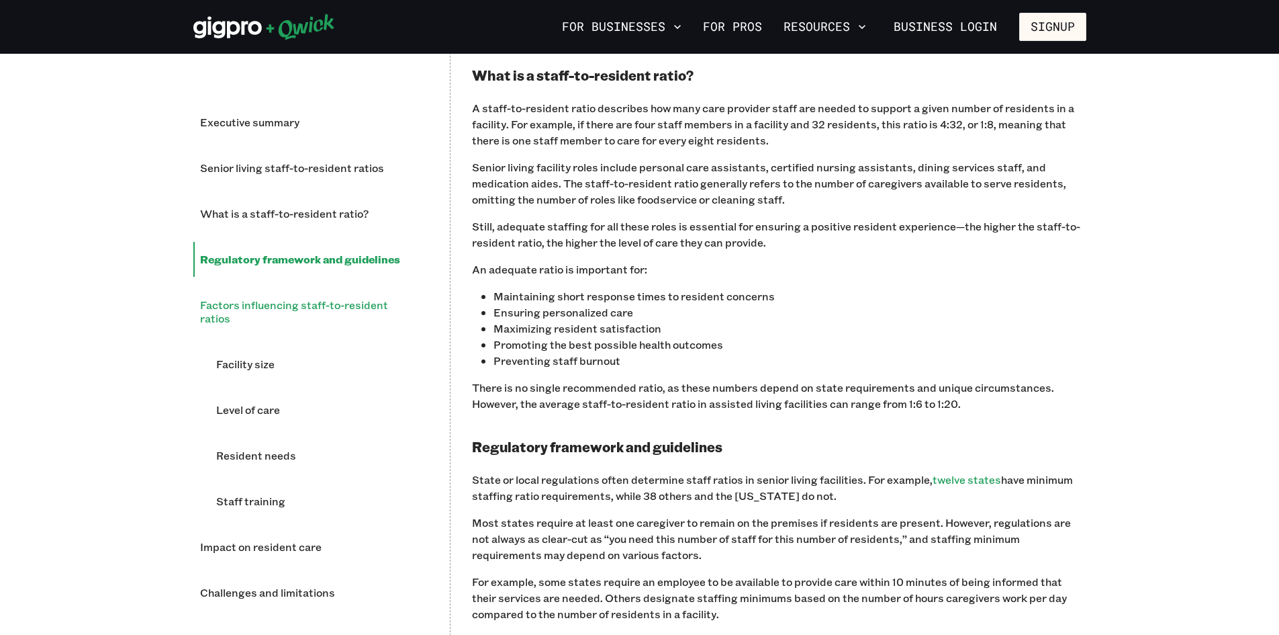
click at [323, 301] on li "Factors influencing staff-to-resident ratios" at bounding box center [310, 311] width 235 height 48
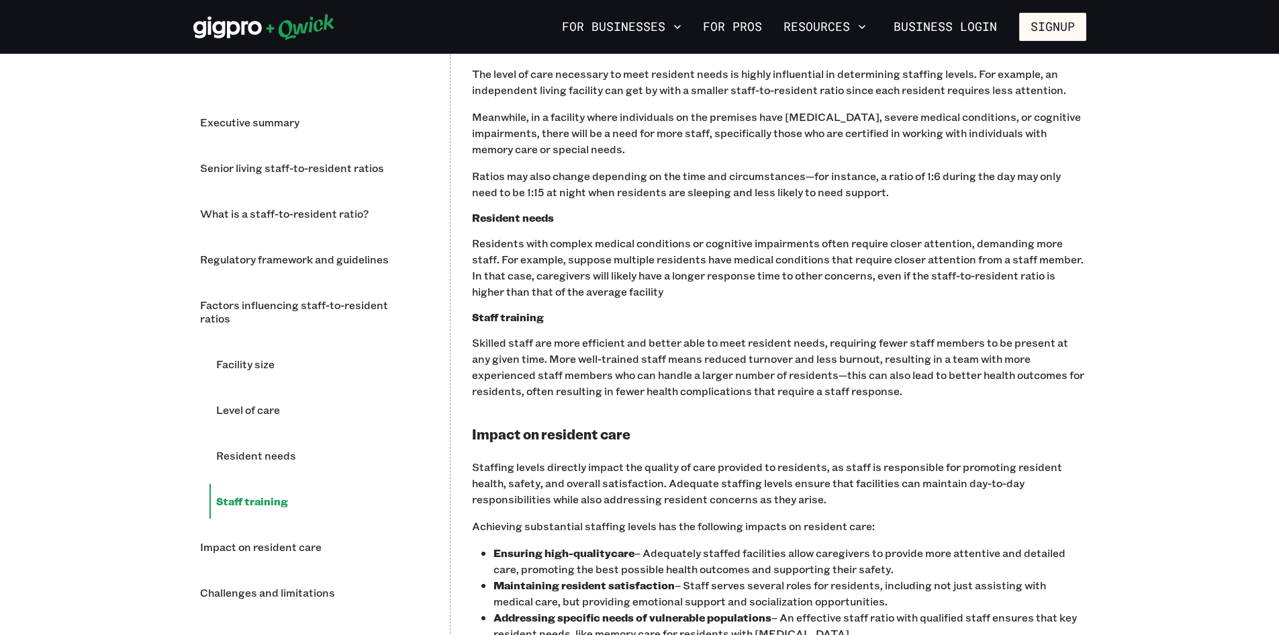
scroll to position [2326, 0]
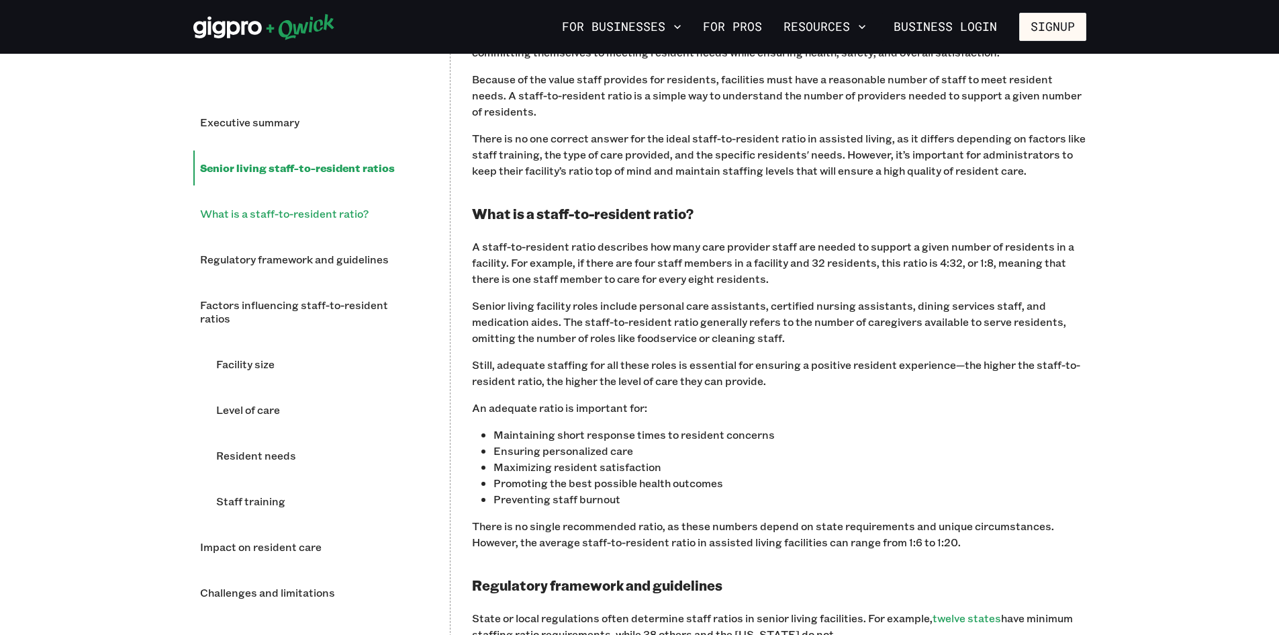
click at [319, 225] on li "What is a staff-to-resident ratio?" at bounding box center [310, 213] width 235 height 35
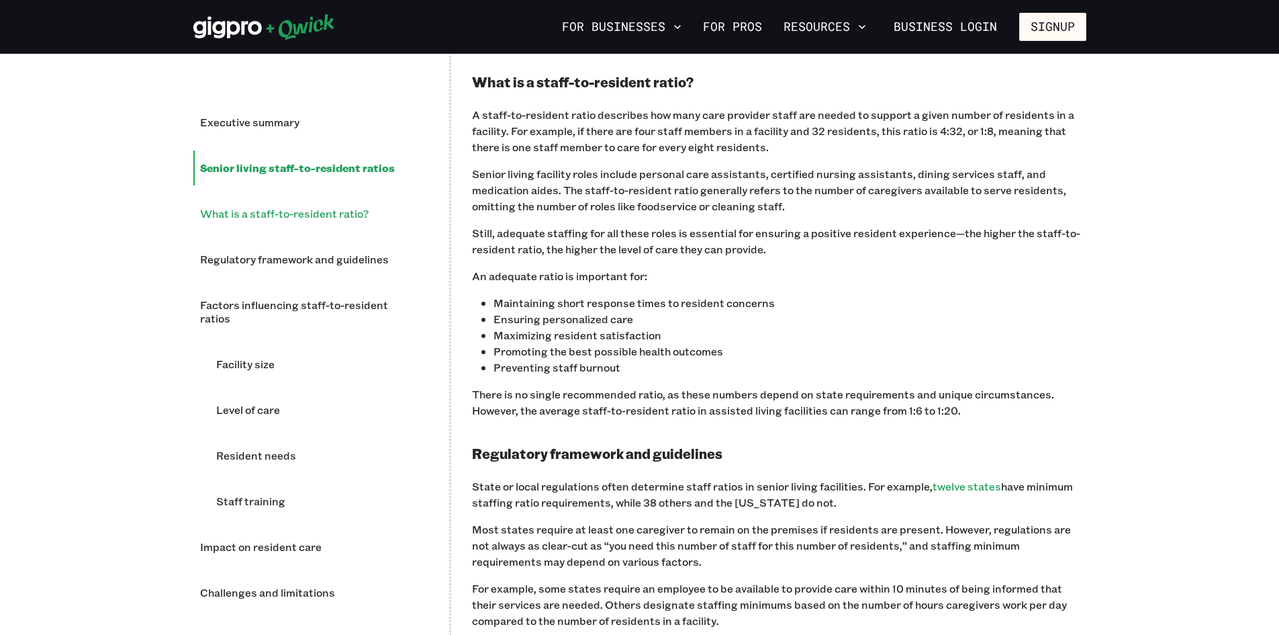
scroll to position [1323, 0]
